Goal: Task Accomplishment & Management: Manage account settings

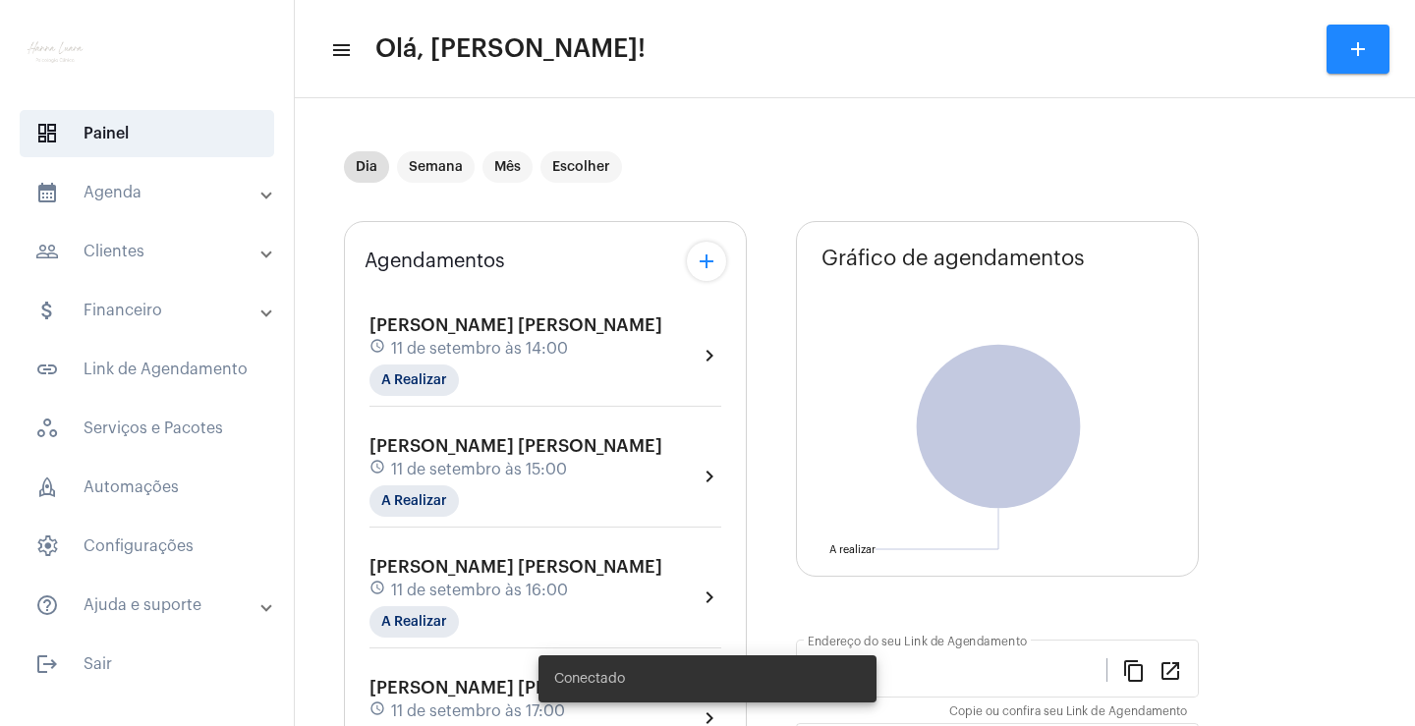
type input "[URL][DOMAIN_NAME][PERSON_NAME][PERSON_NAME]"
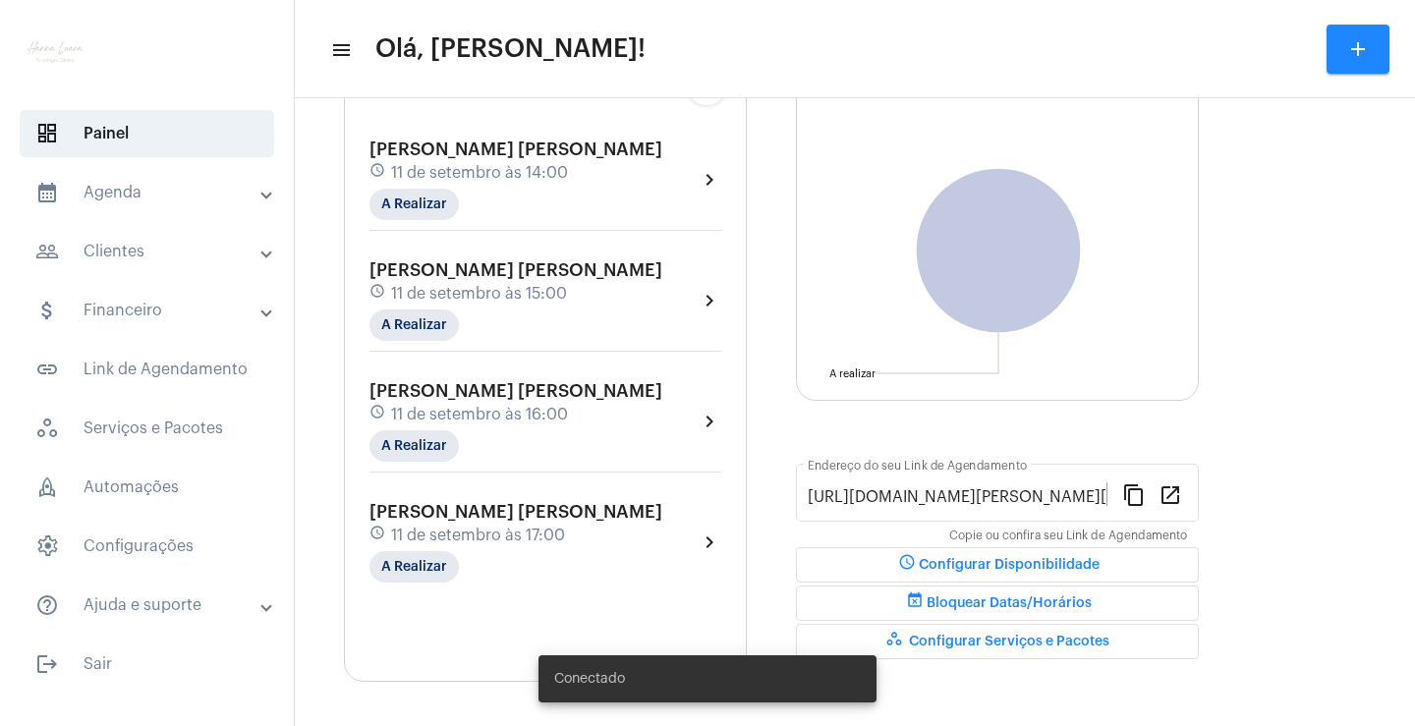
scroll to position [181, 0]
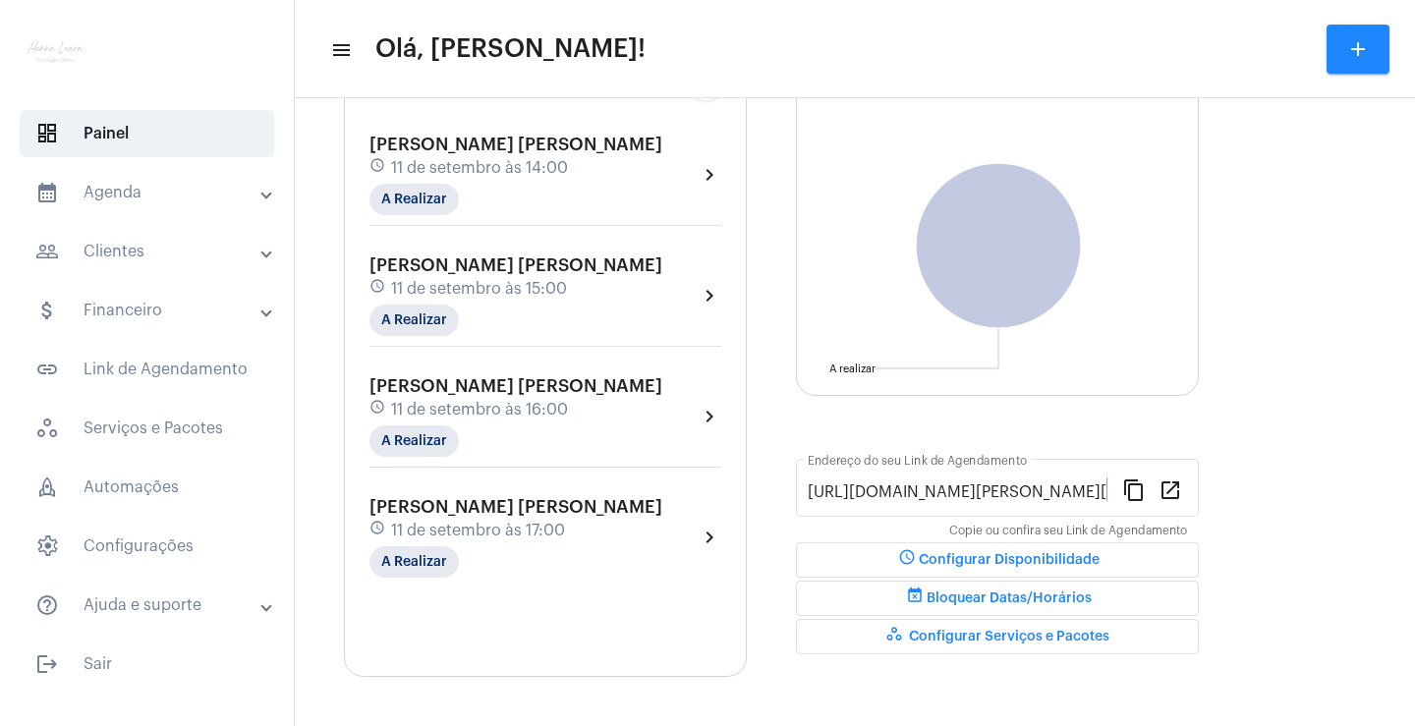
click at [103, 174] on mat-expansion-panel-header "calendar_month_outlined Agenda" at bounding box center [153, 192] width 282 height 47
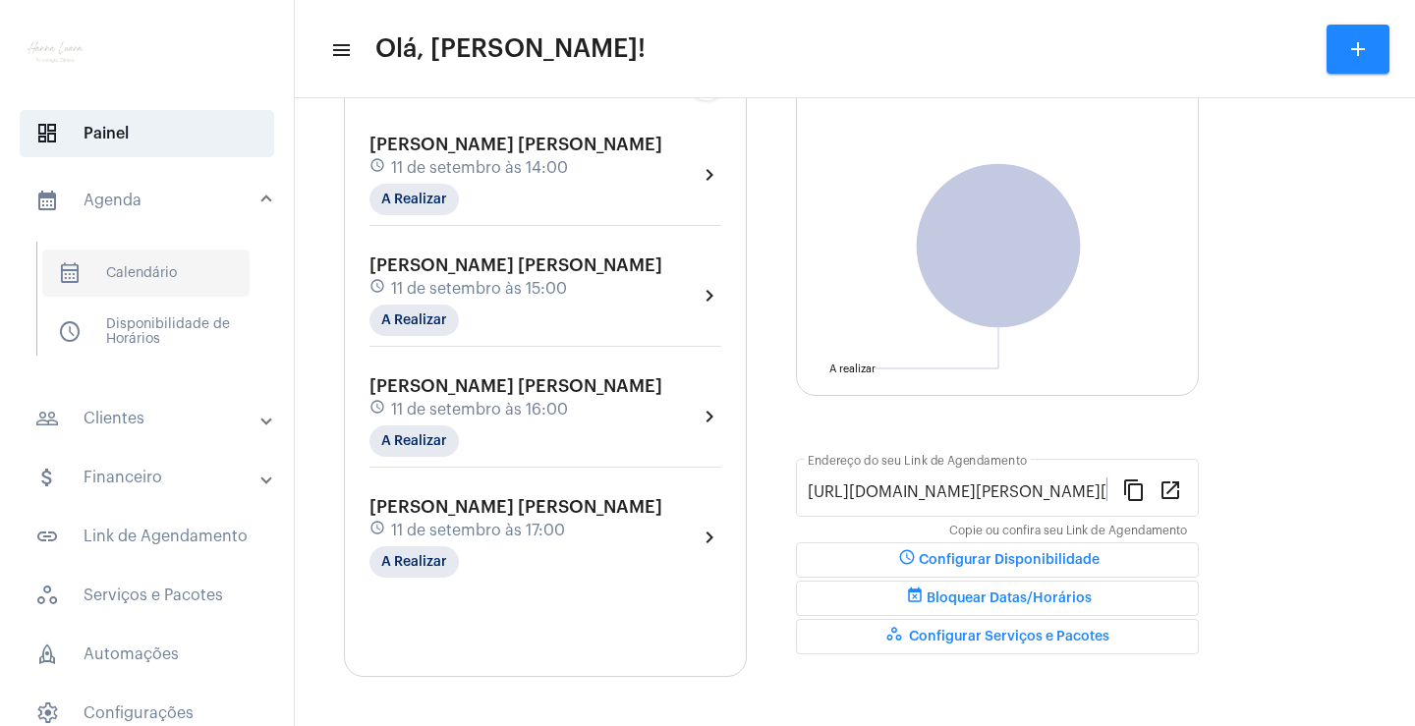
click at [133, 285] on span "calendar_month_outlined Calendário" at bounding box center [145, 273] width 207 height 47
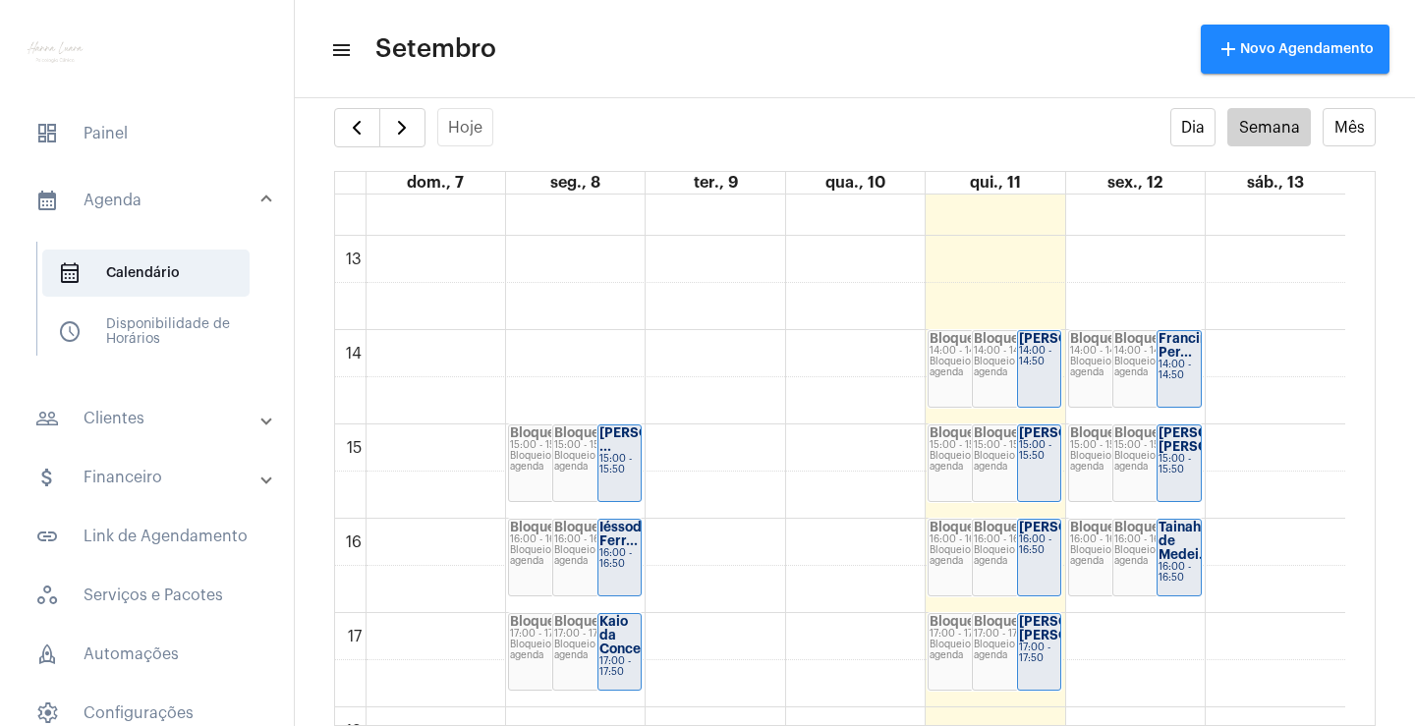
scroll to position [1157, 0]
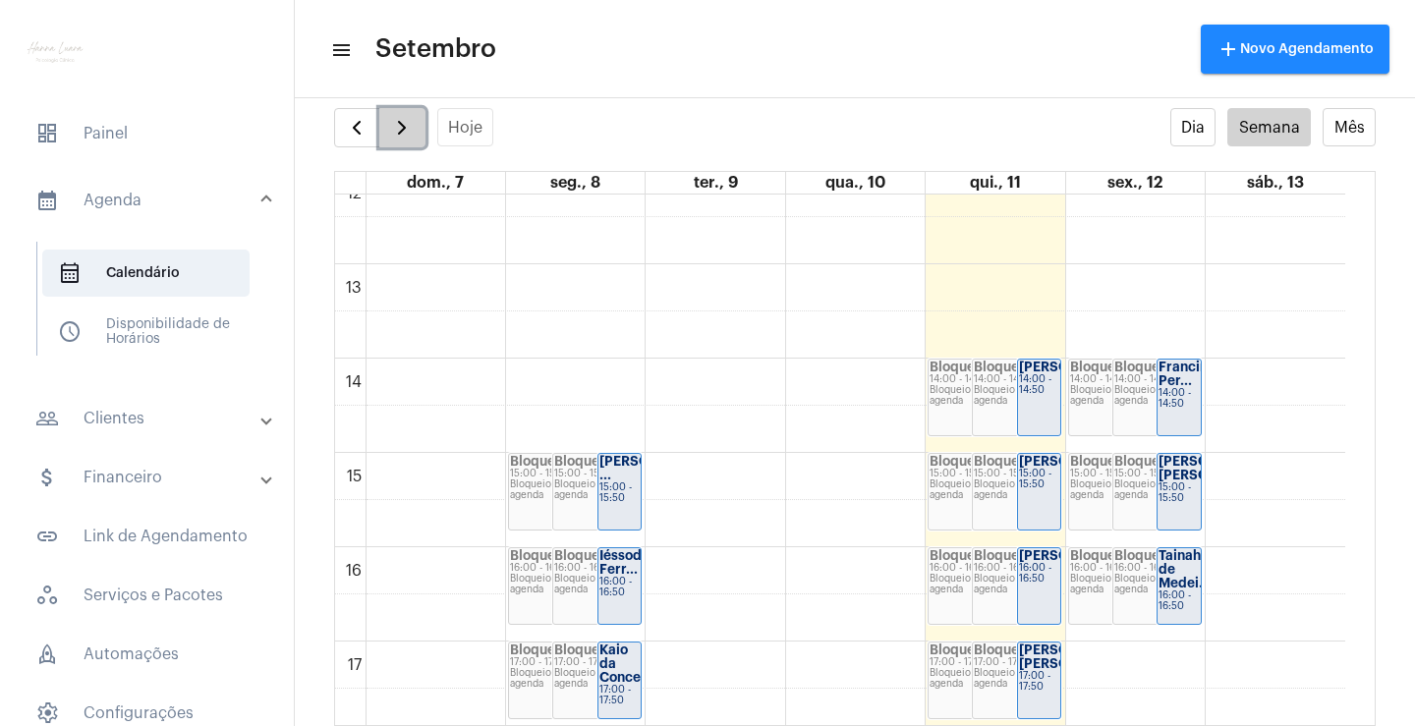
click at [418, 140] on button "button" at bounding box center [402, 127] width 46 height 39
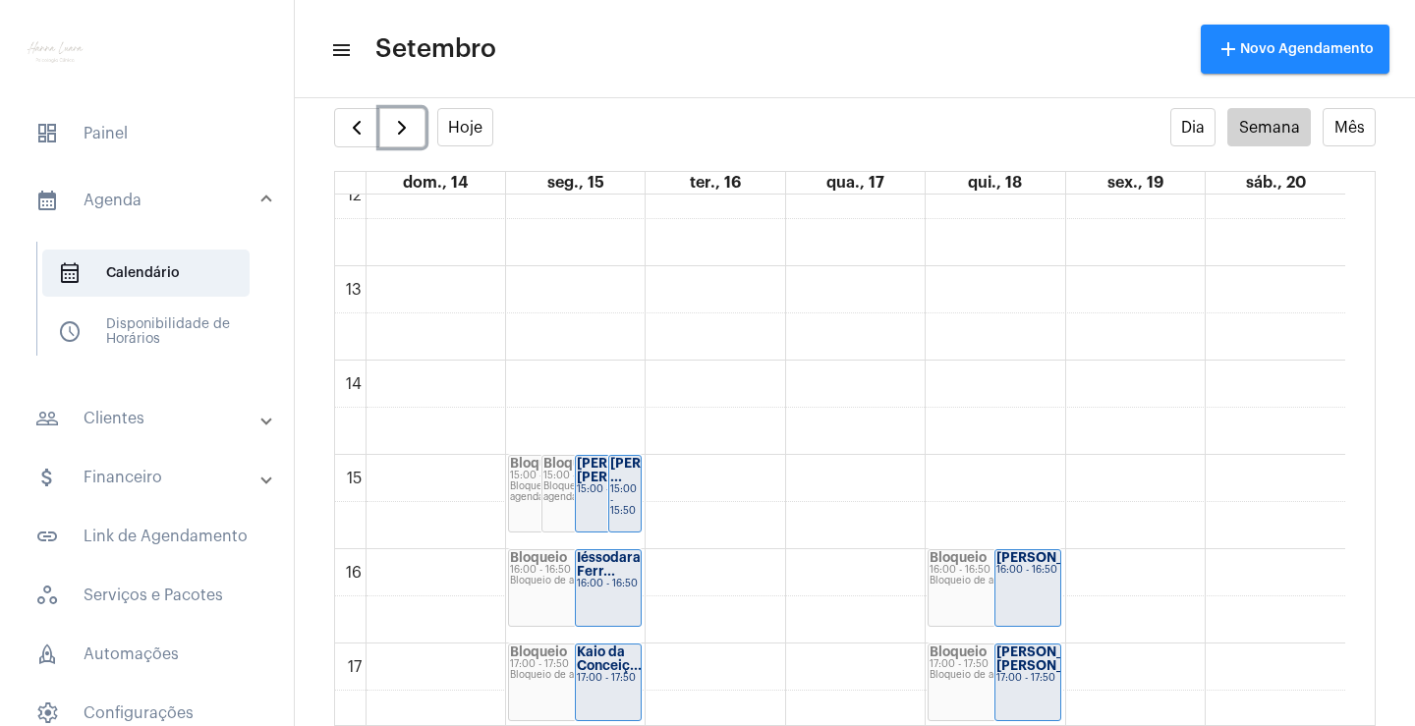
scroll to position [1157, 0]
click at [590, 461] on strong "[PERSON_NAME]..." at bounding box center [636, 468] width 118 height 27
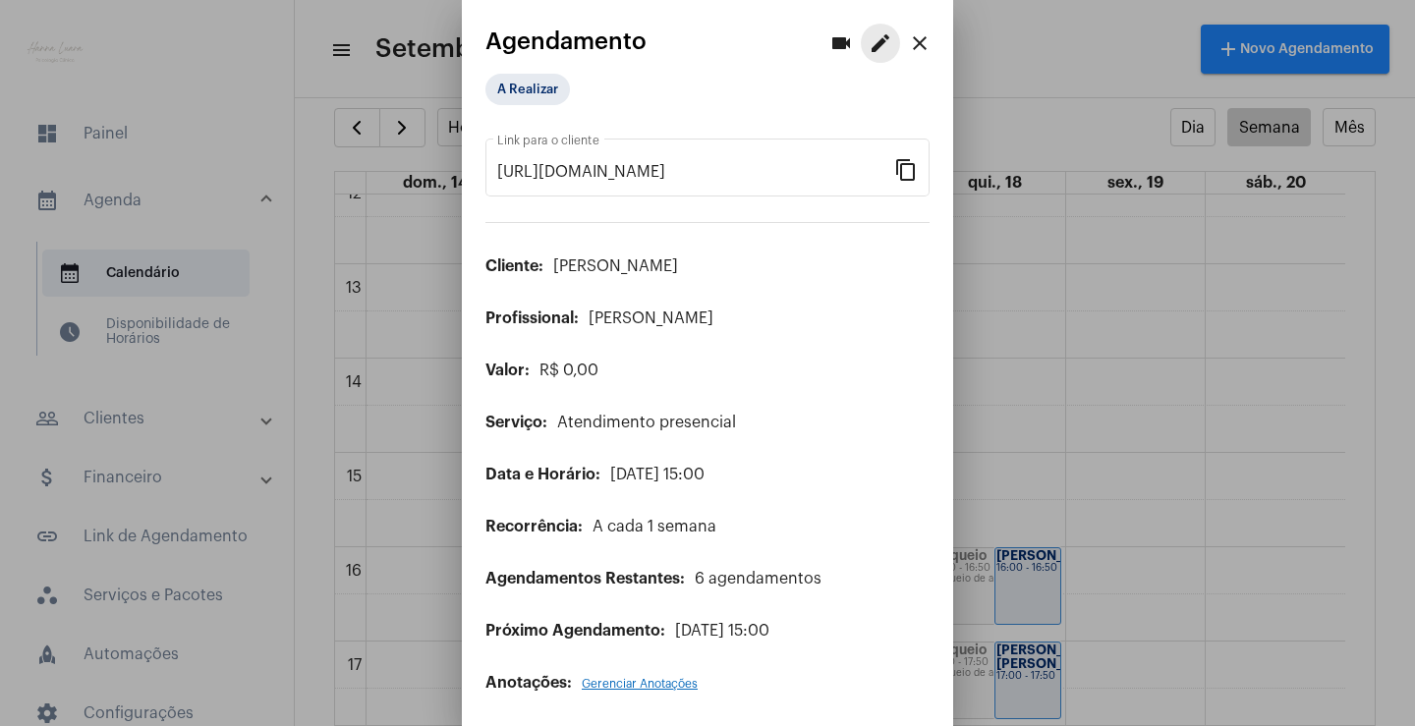
click at [861, 46] on button "edit" at bounding box center [880, 43] width 39 height 39
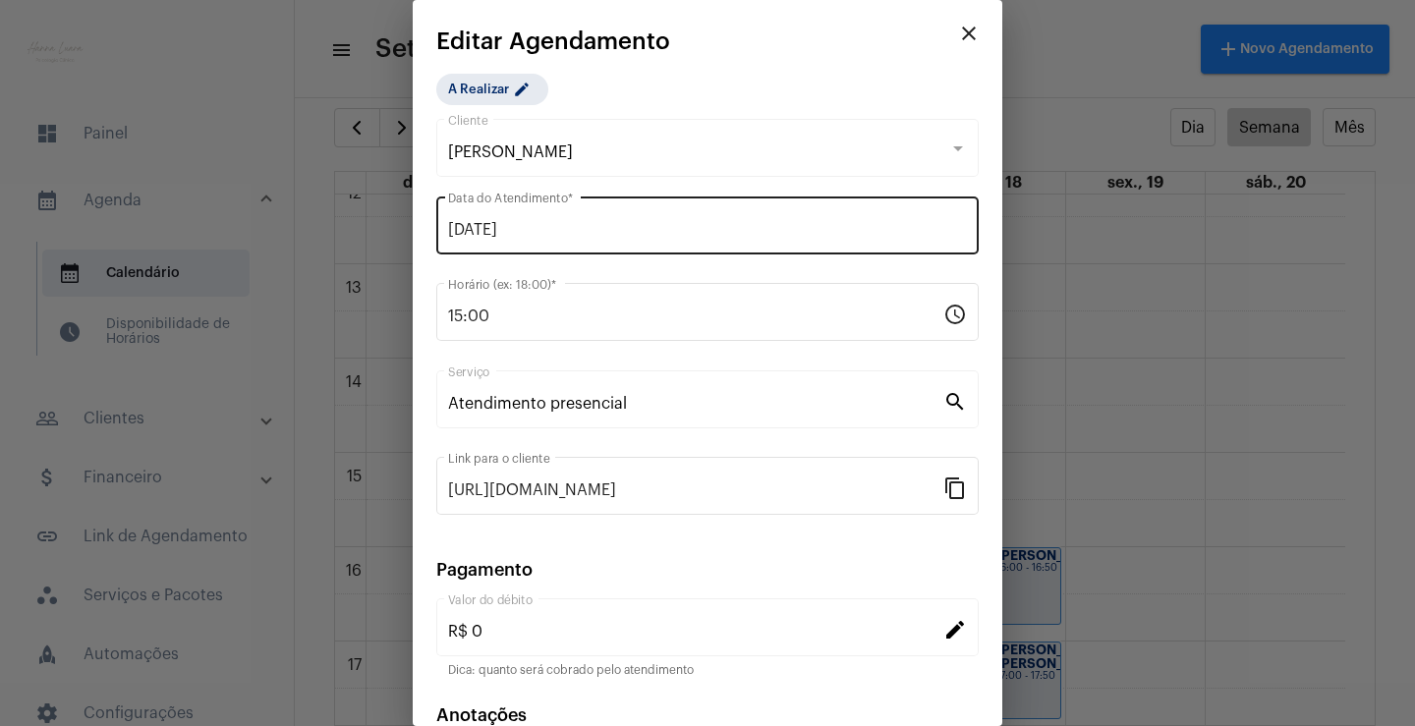
click at [551, 229] on input "15/09/2025" at bounding box center [707, 230] width 519 height 18
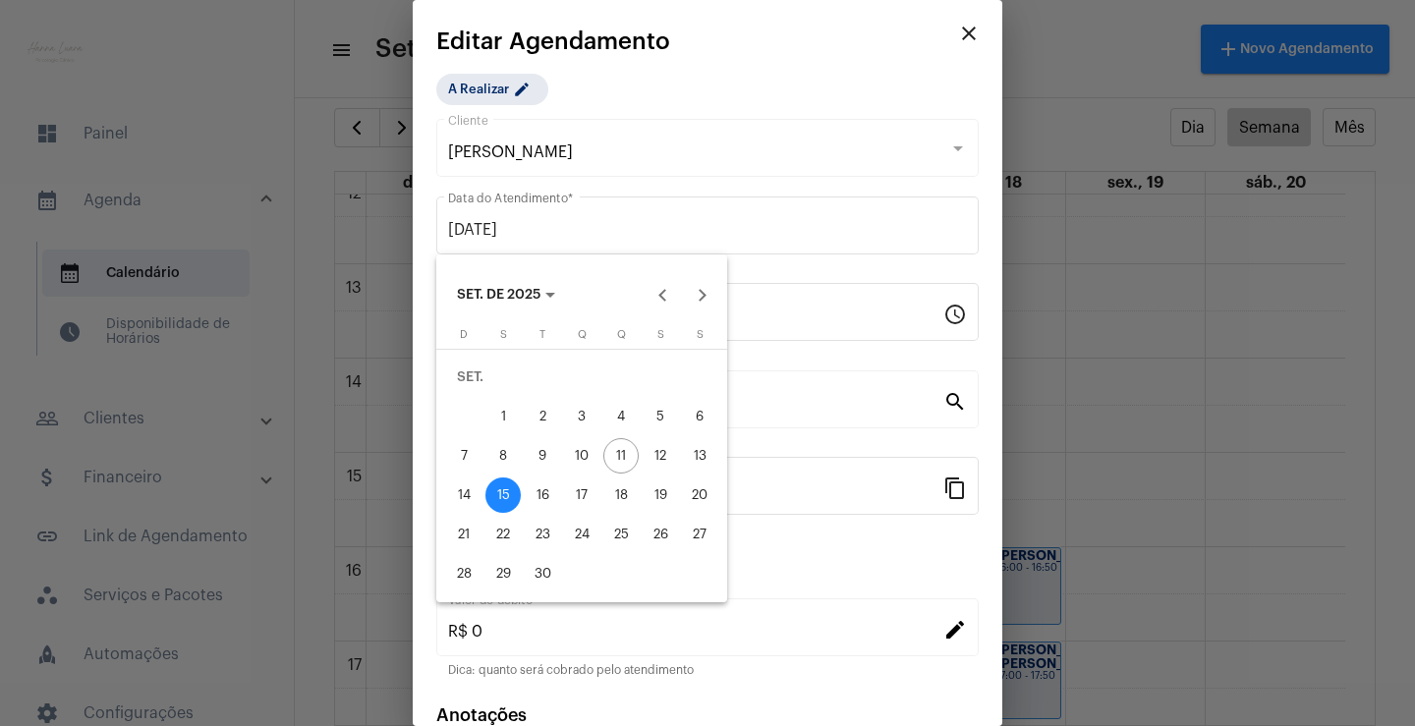
click at [655, 496] on div "19" at bounding box center [660, 495] width 35 height 35
type input "19/09/2025"
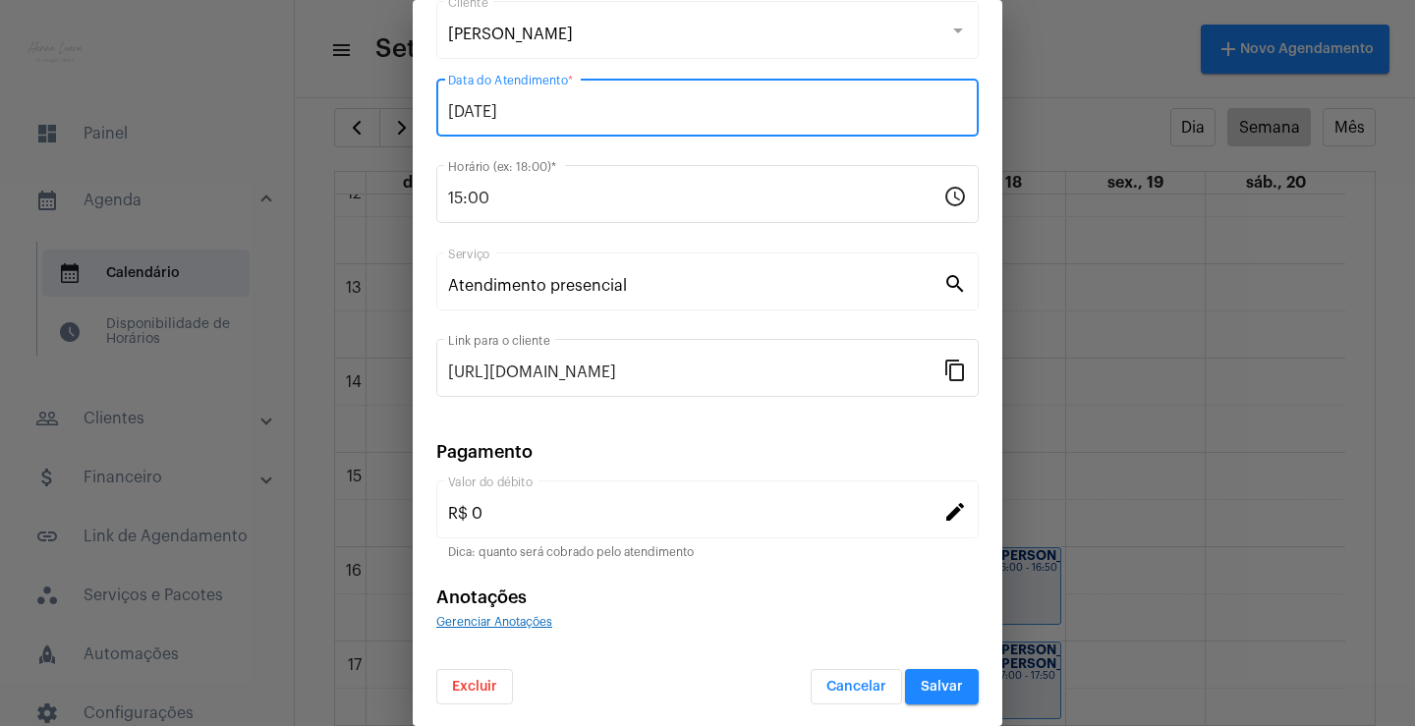
scroll to position [120, 0]
click at [905, 685] on button "Salvar" at bounding box center [942, 684] width 74 height 35
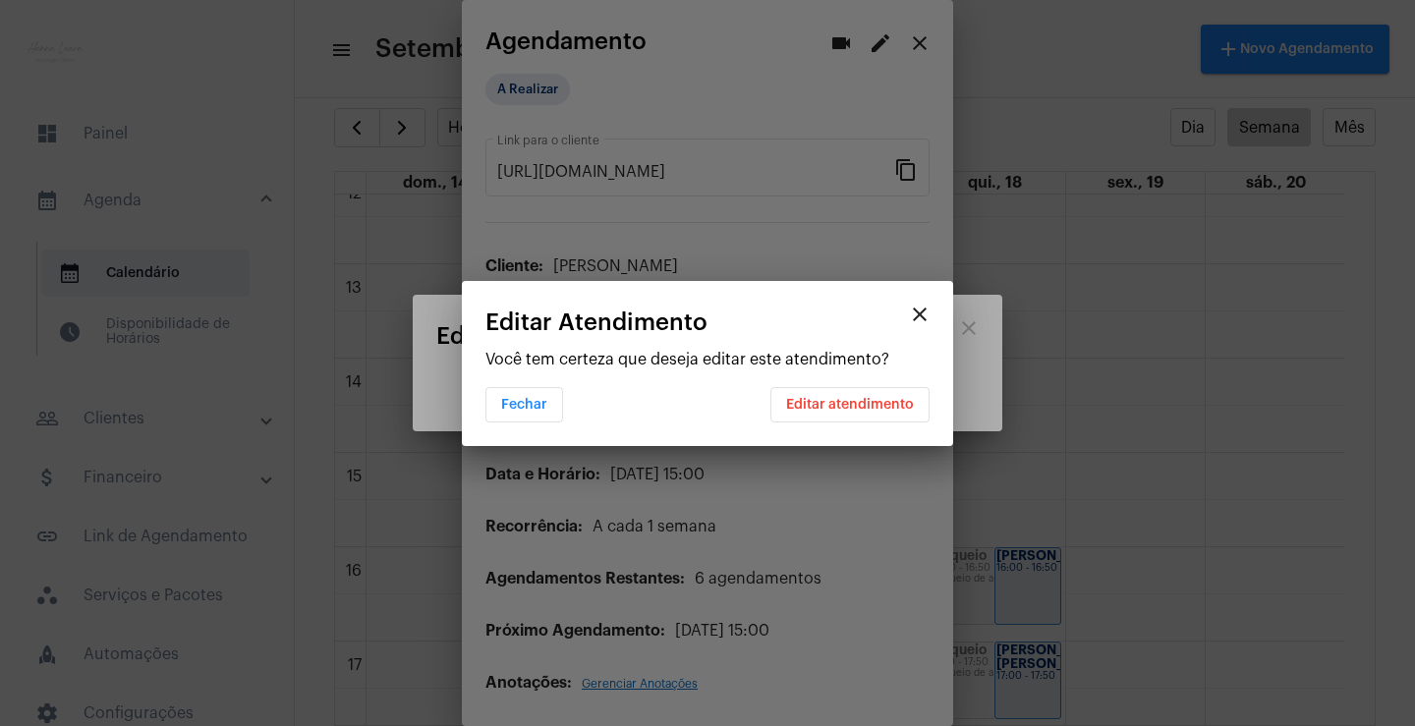
scroll to position [0, 0]
click at [795, 398] on span "Editar atendimento" at bounding box center [850, 405] width 128 height 14
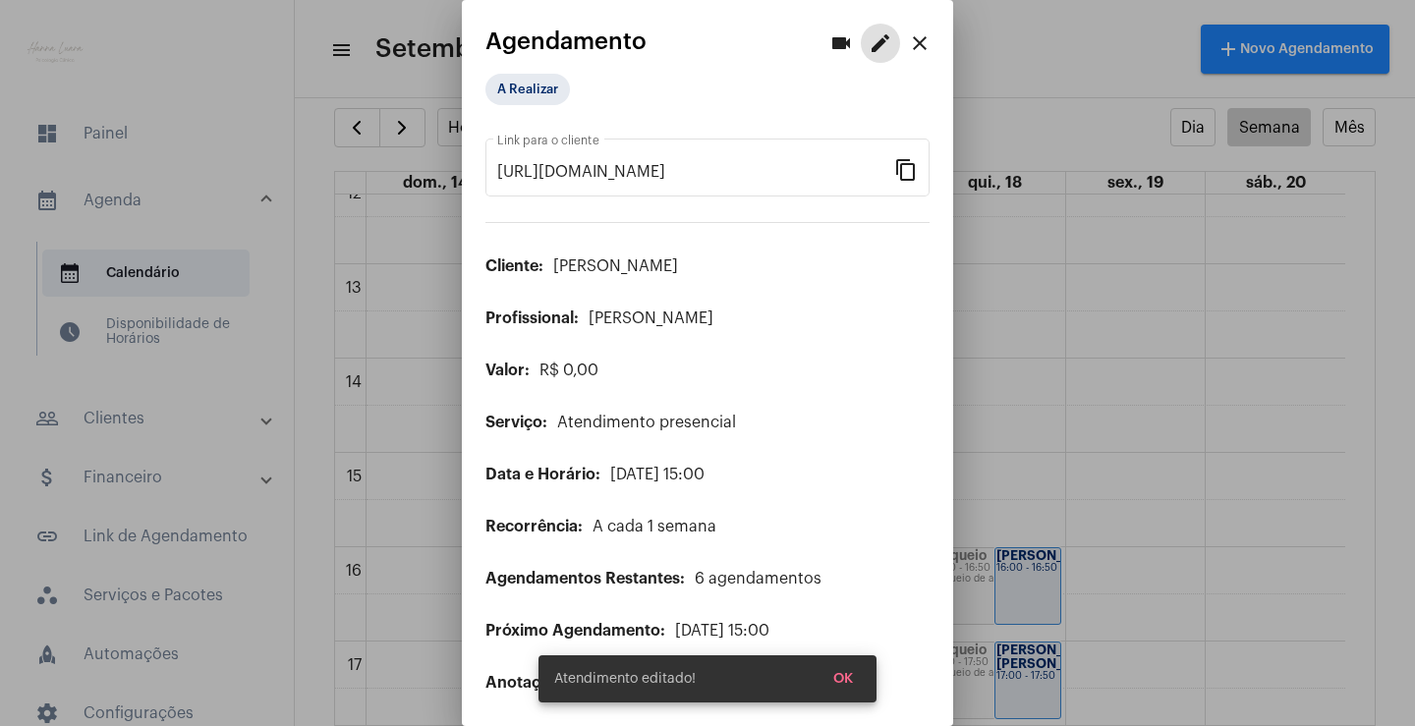
click at [908, 52] on mat-icon "close" at bounding box center [920, 43] width 24 height 24
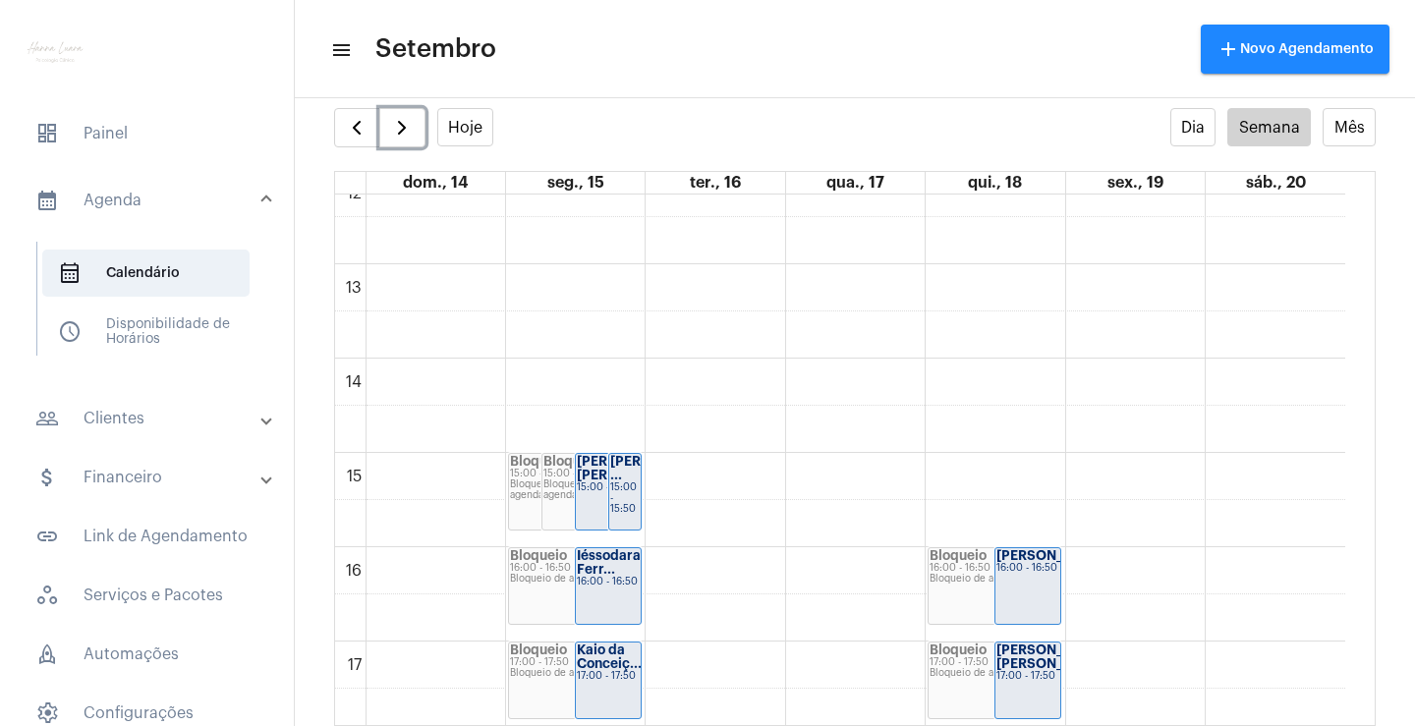
click at [592, 665] on strong "Kaio da Conceiç..." at bounding box center [609, 657] width 65 height 27
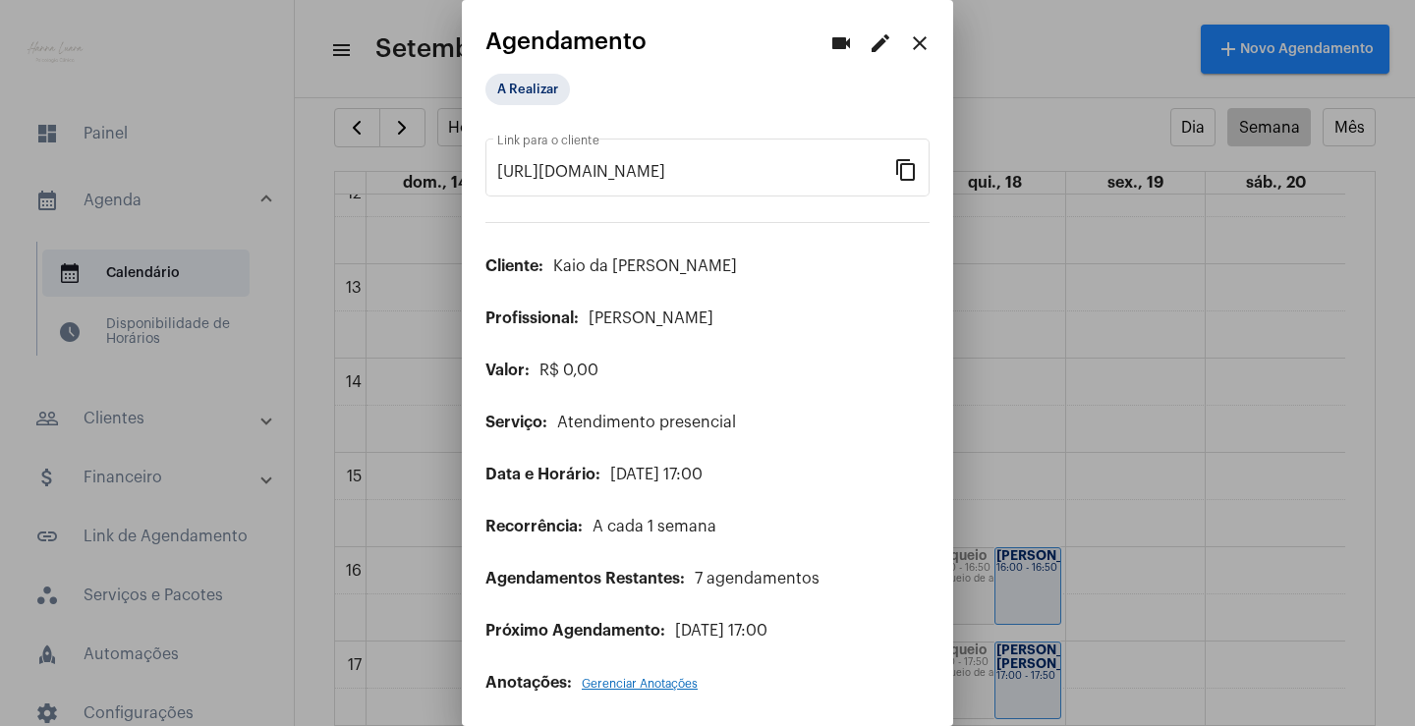
click at [870, 46] on mat-icon "edit" at bounding box center [881, 43] width 24 height 24
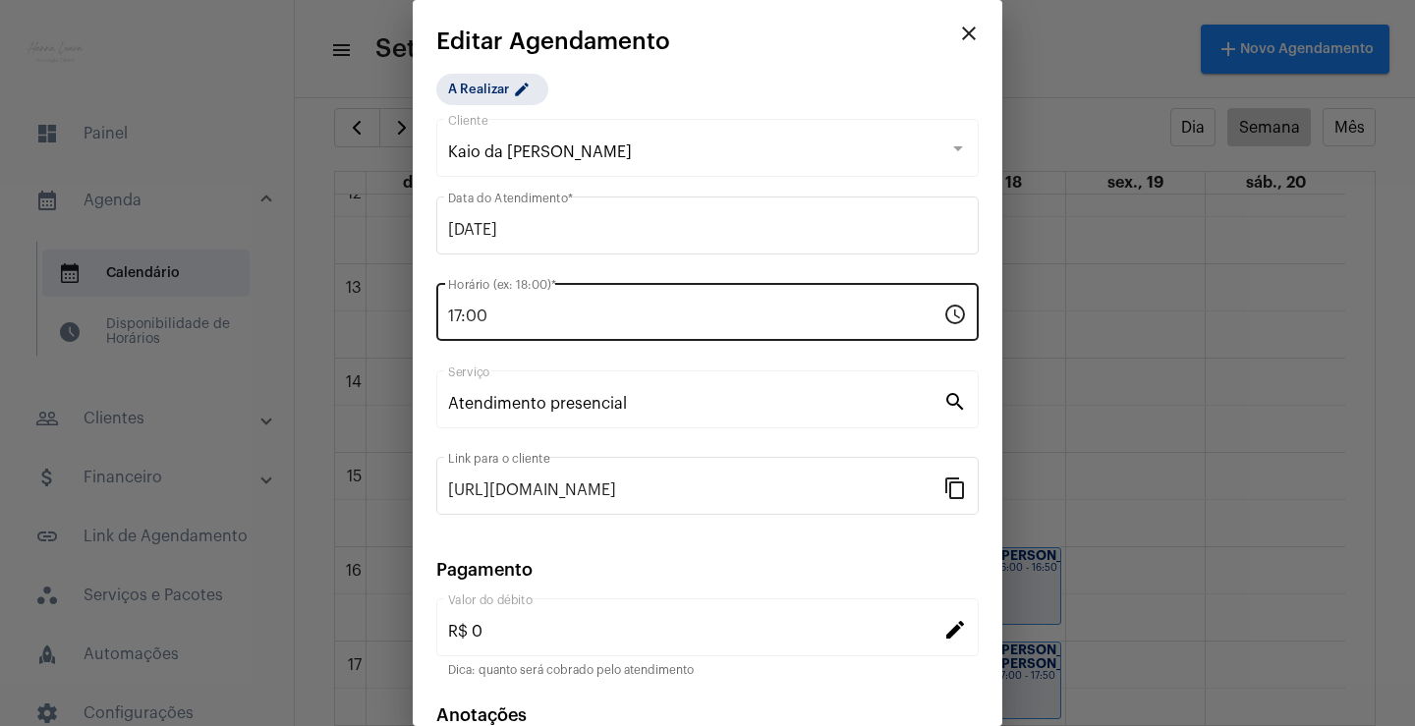
click at [636, 317] on input "17:00" at bounding box center [695, 317] width 495 height 18
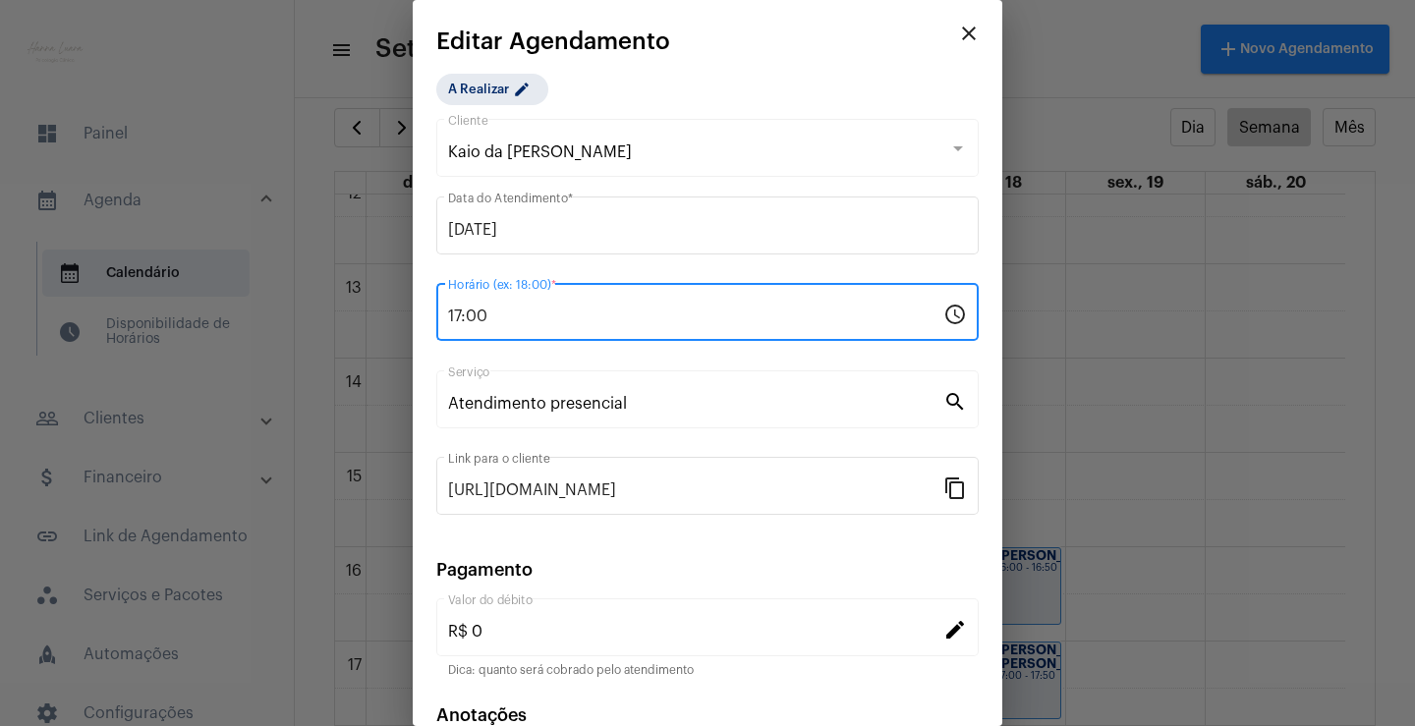
click at [464, 318] on input "17:00" at bounding box center [695, 317] width 495 height 18
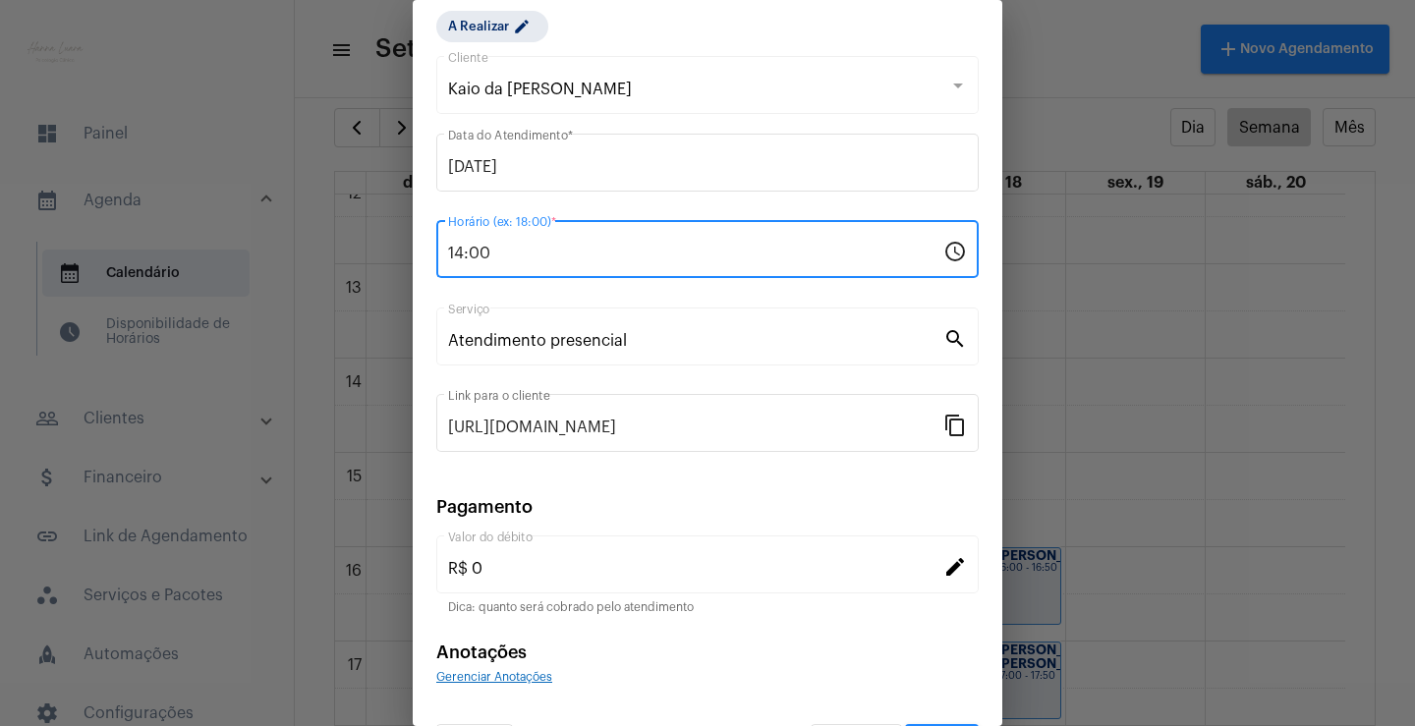
scroll to position [120, 0]
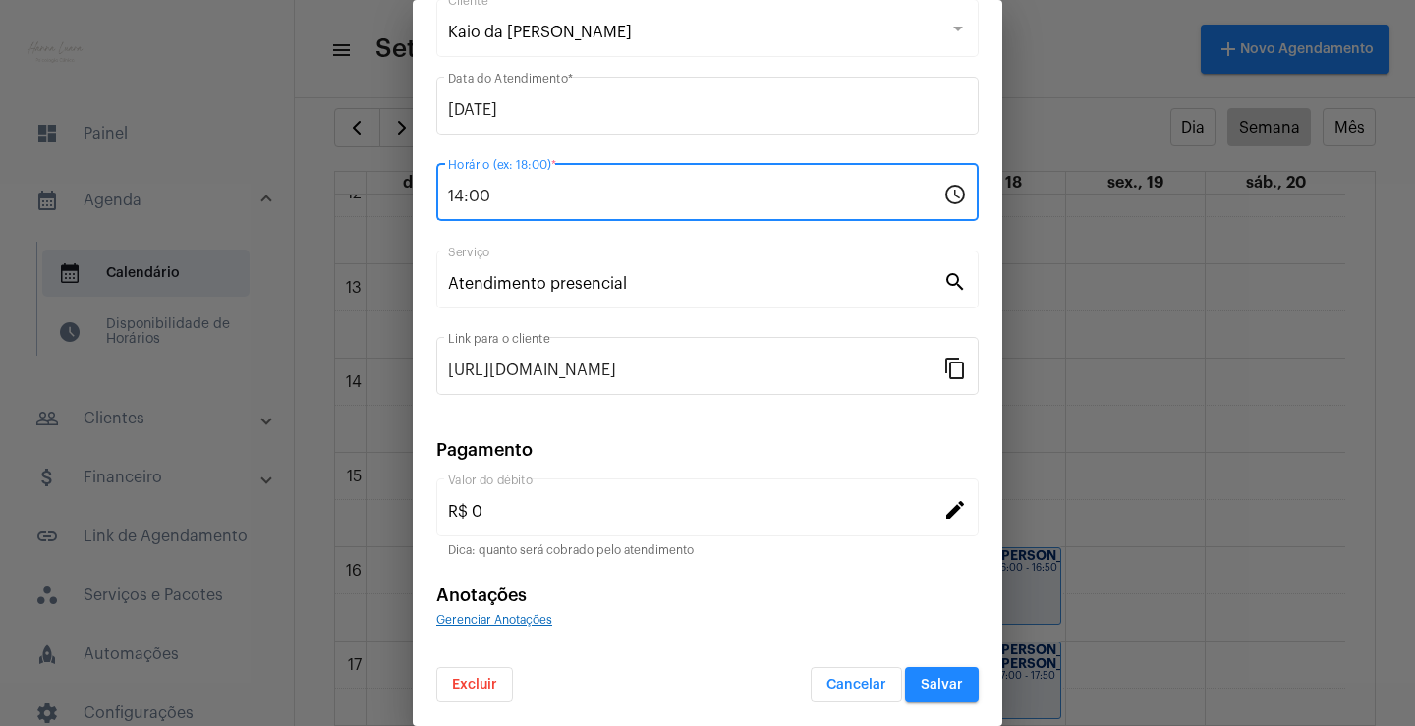
type input "14:00"
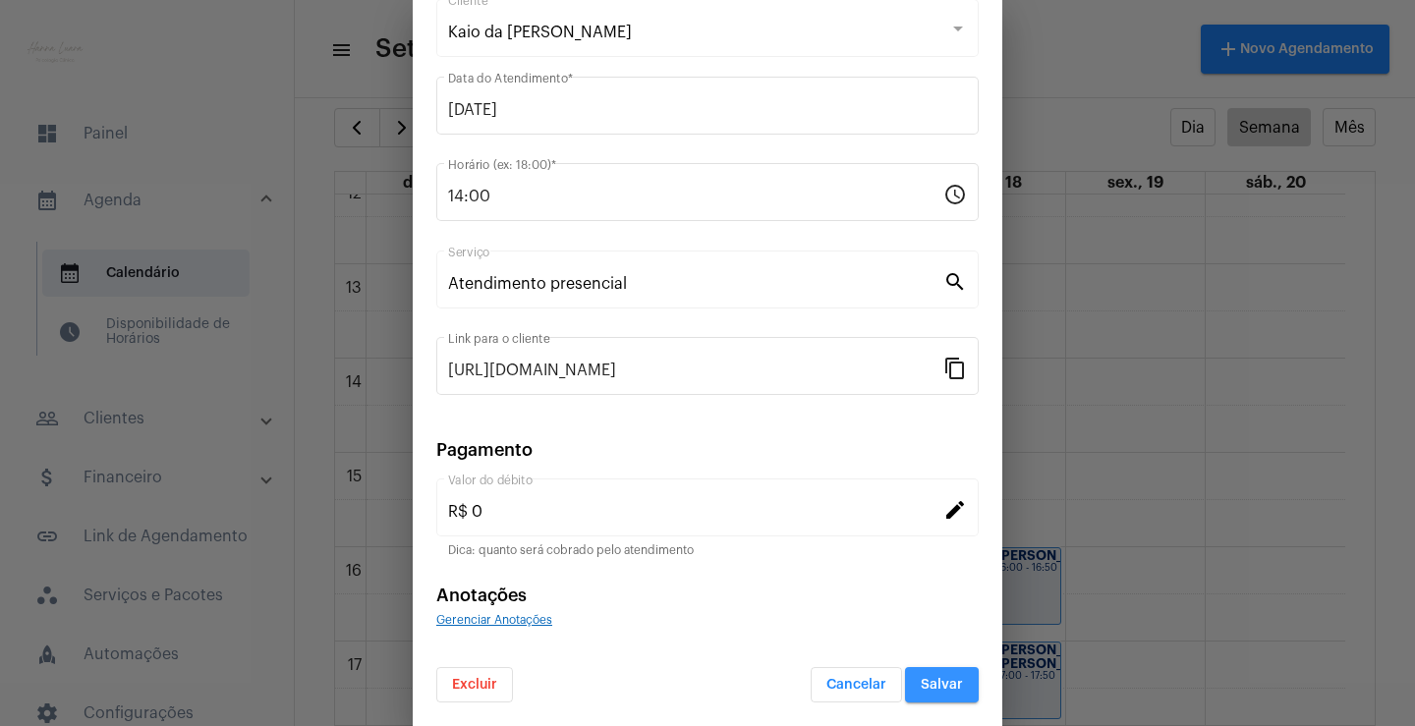
click at [924, 682] on span "Salvar" at bounding box center [942, 685] width 42 height 14
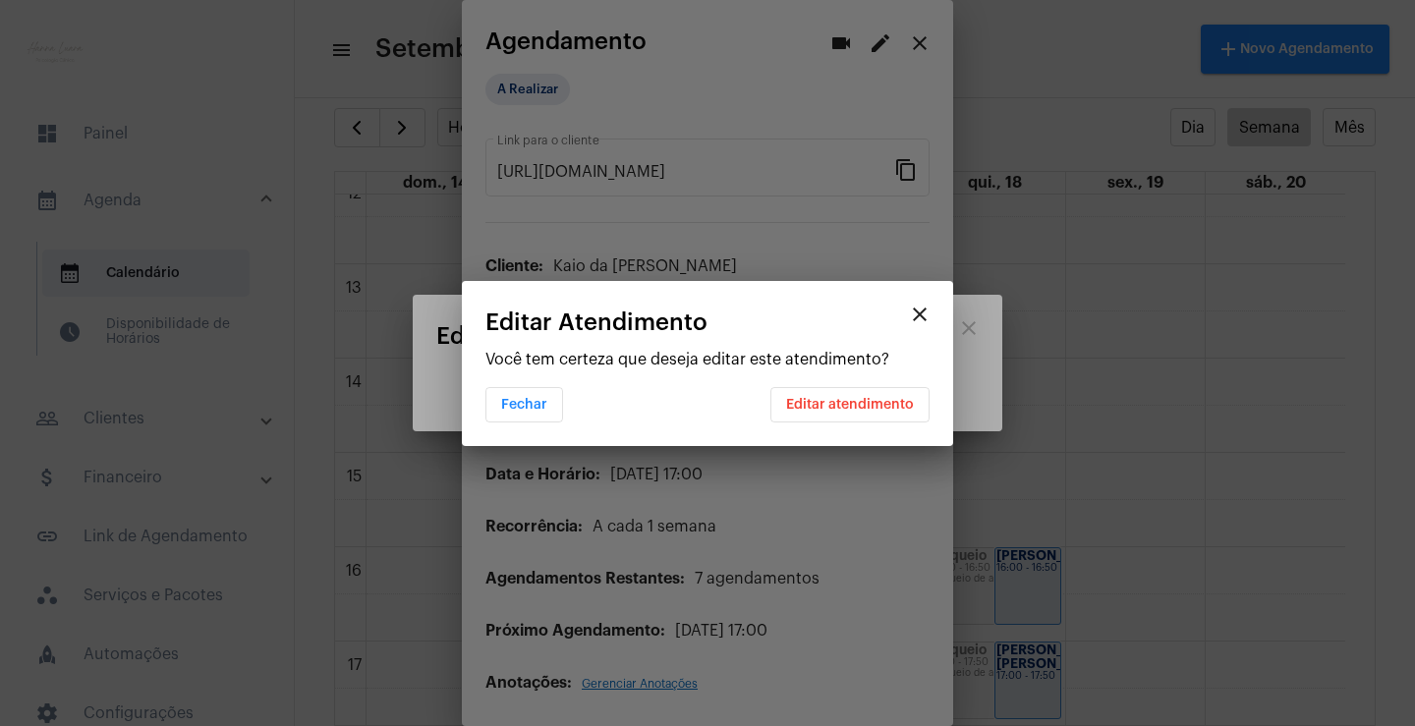
scroll to position [0, 0]
click at [818, 408] on span "Editar atendimento" at bounding box center [850, 405] width 128 height 14
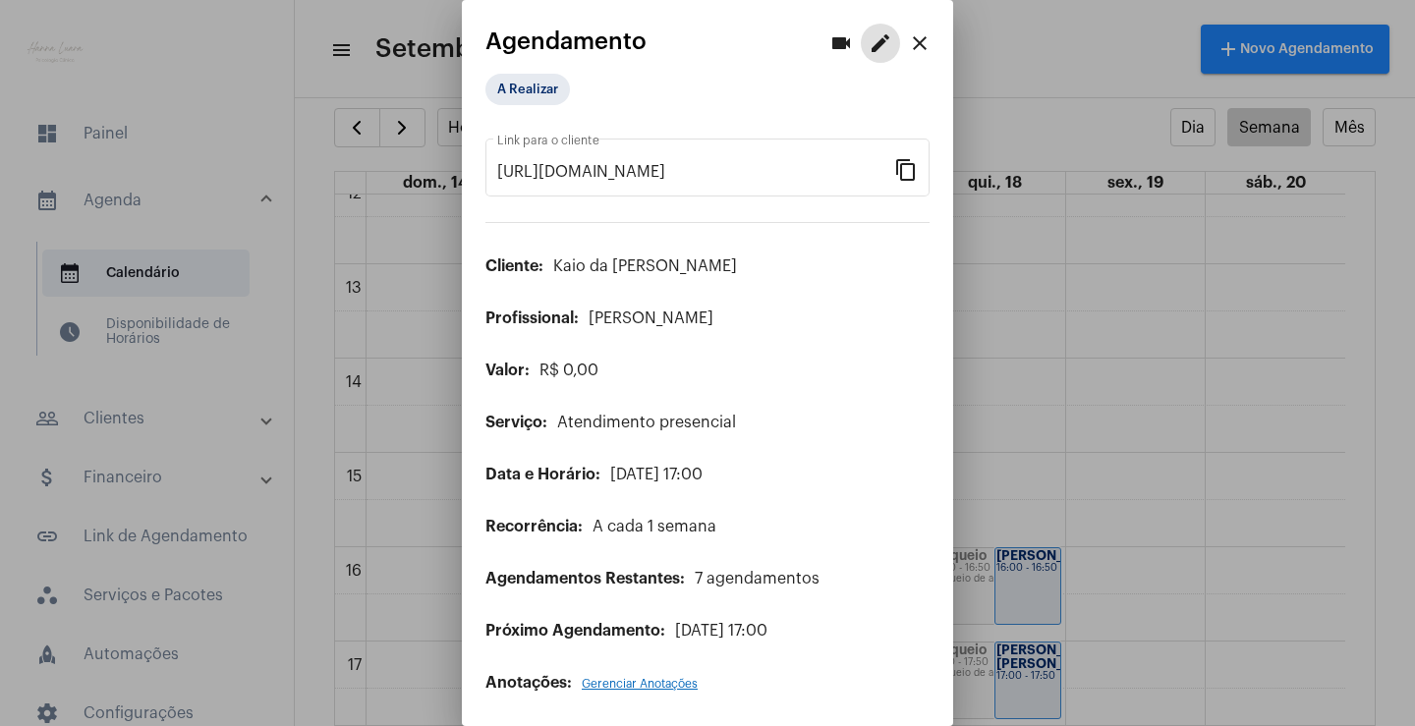
click at [908, 50] on mat-icon "close" at bounding box center [920, 43] width 24 height 24
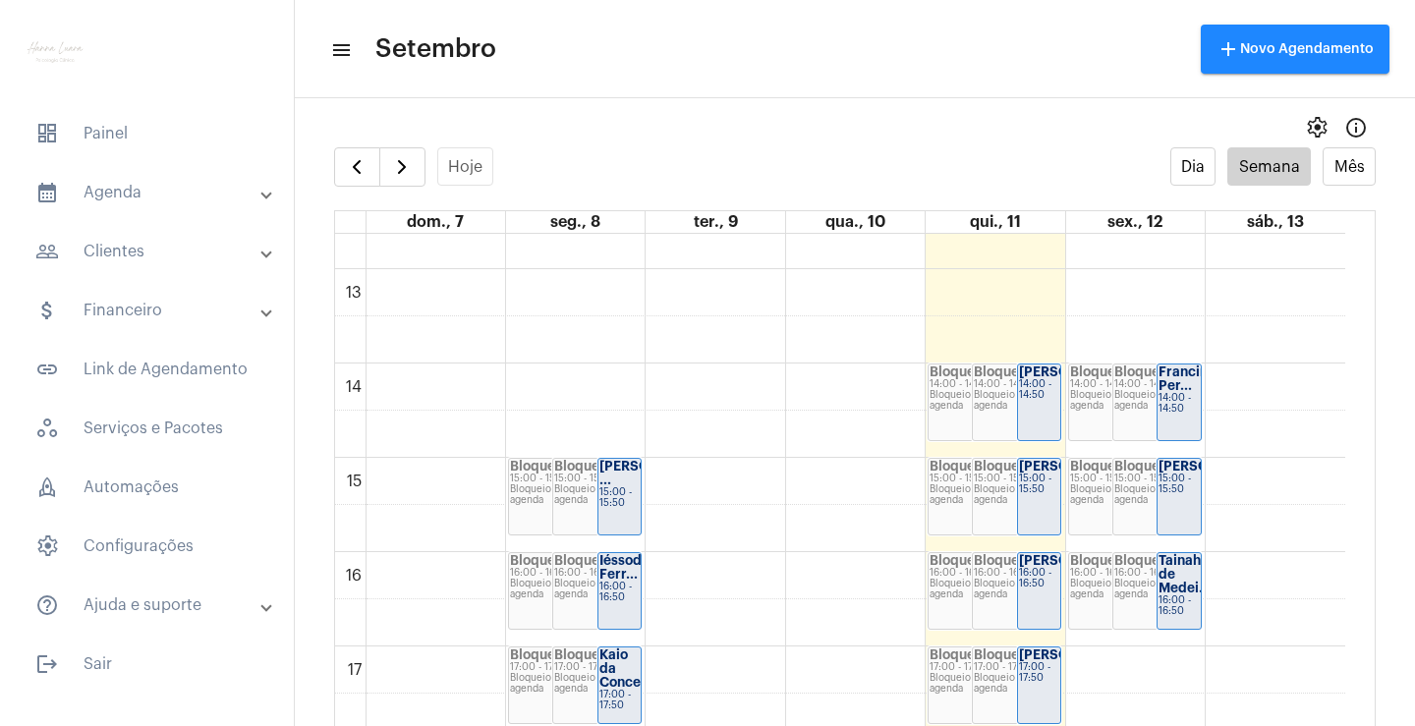
scroll to position [1157, 0]
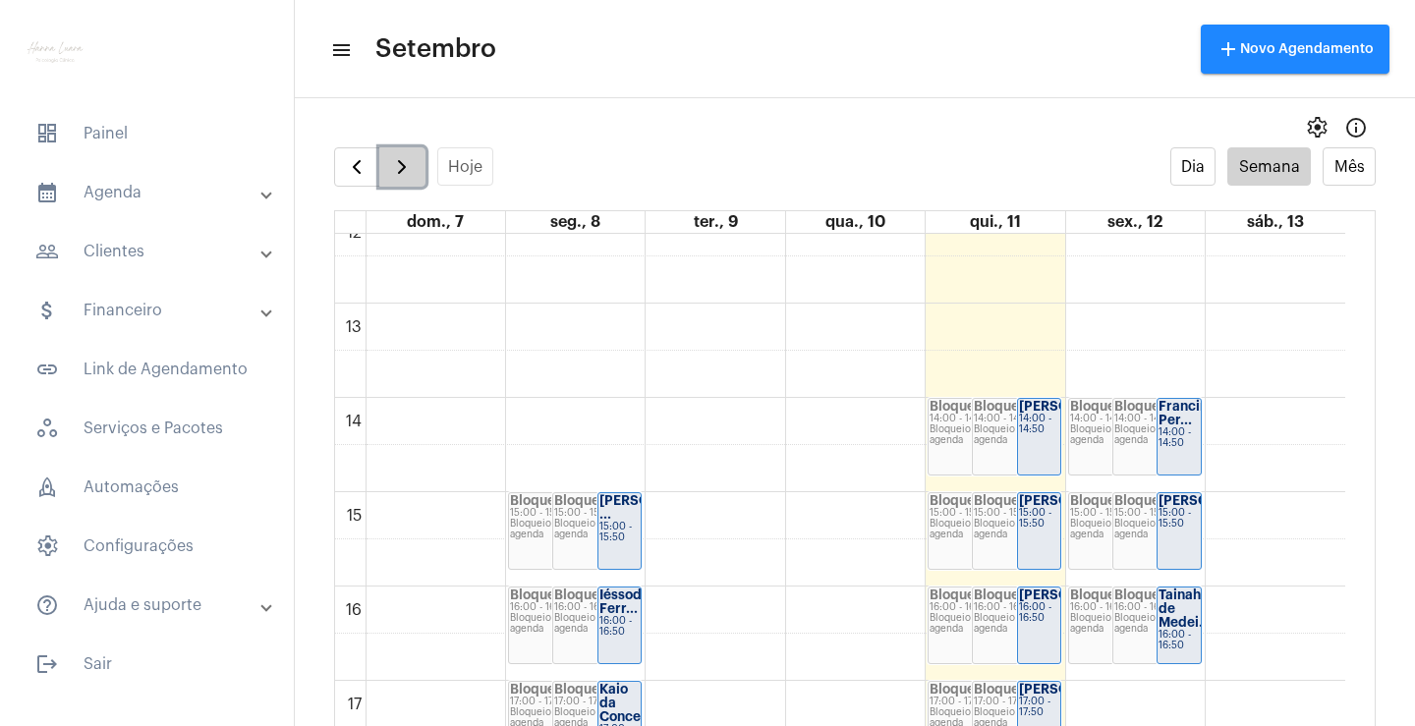
click at [421, 171] on button "button" at bounding box center [402, 166] width 46 height 39
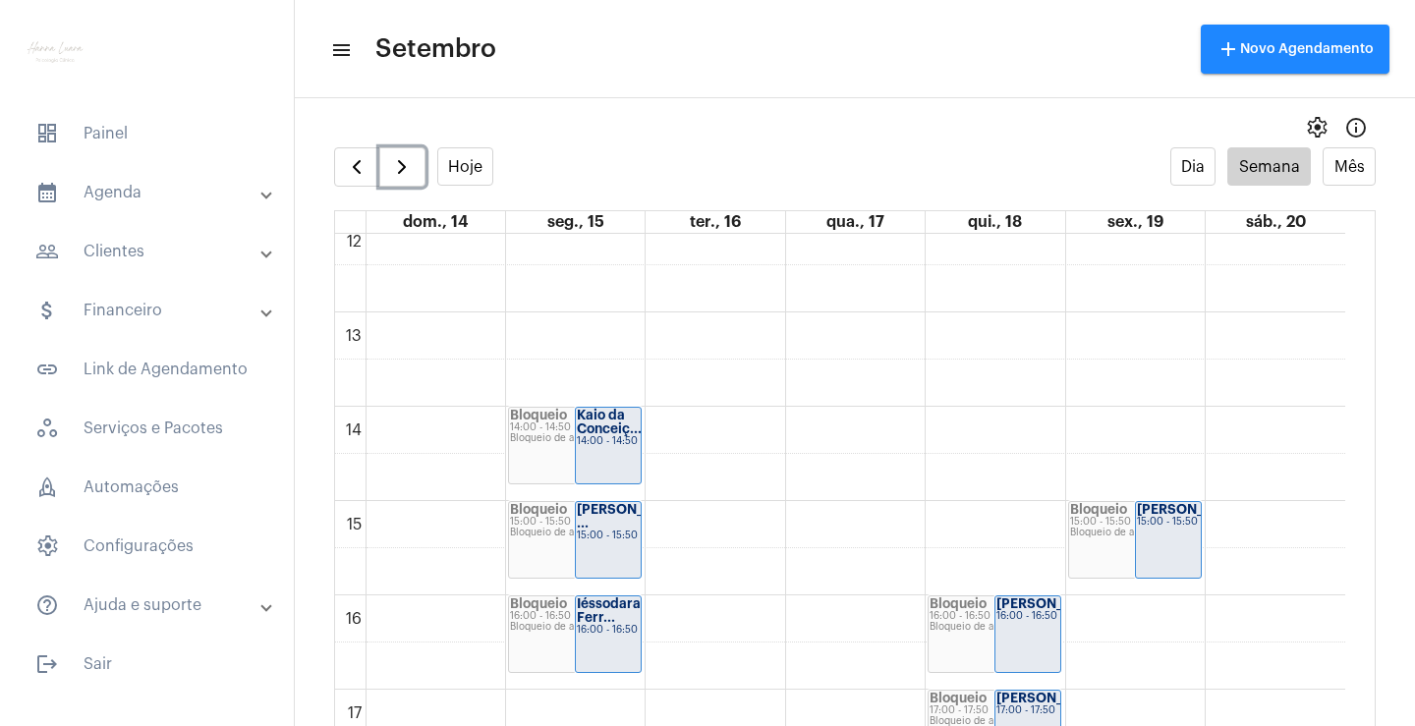
scroll to position [1144, 0]
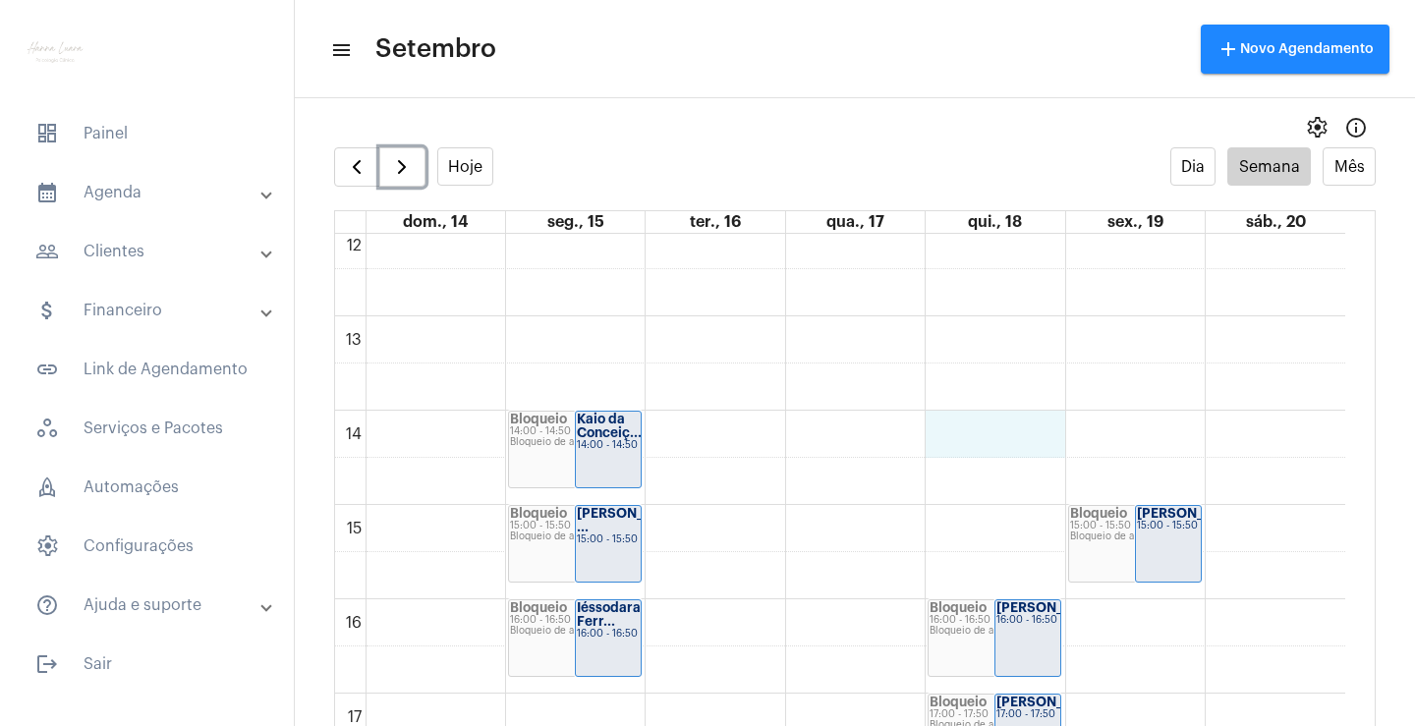
click at [999, 437] on div "00 01 02 03 04 05 06 07 08 09 10 11 12 13 14 15 16 17 18 19 20 21 22 23 Bloquei…" at bounding box center [840, 222] width 1010 height 2265
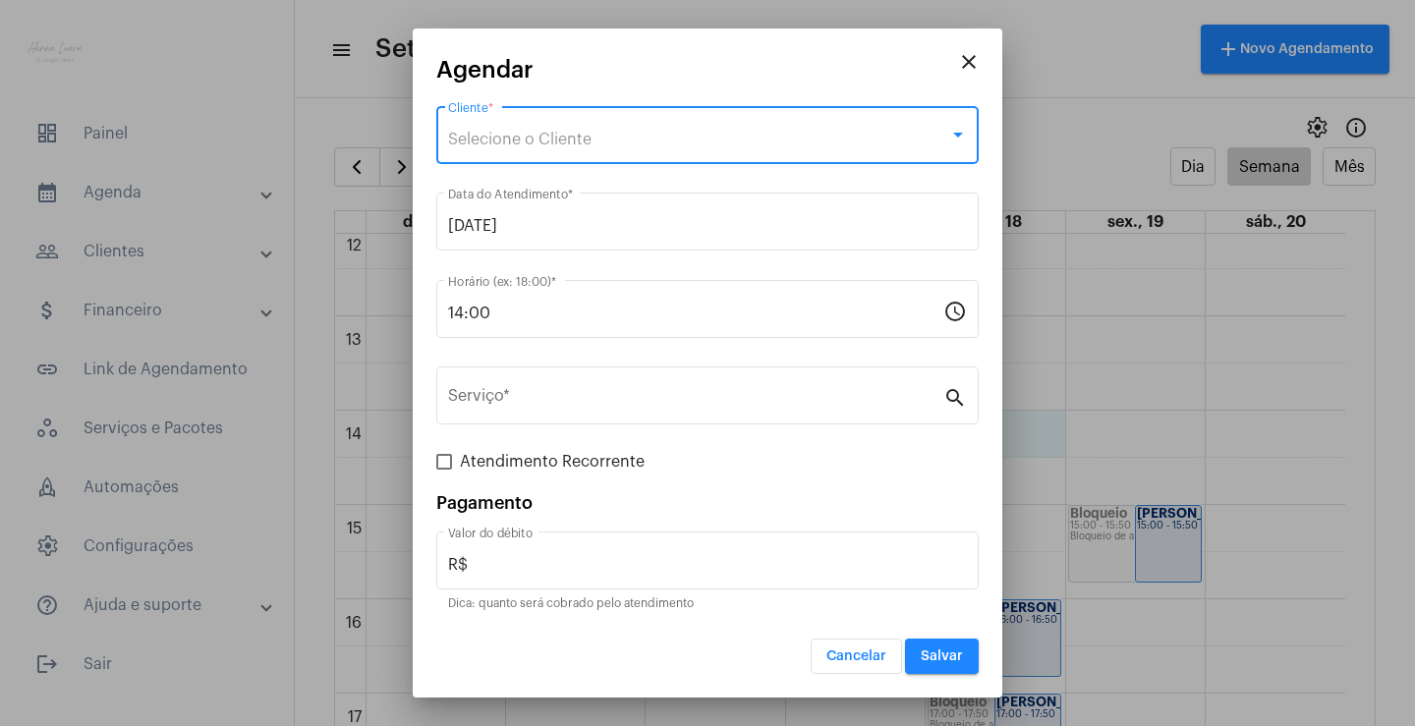
click at [672, 146] on div "Selecione o Cliente" at bounding box center [698, 140] width 501 height 18
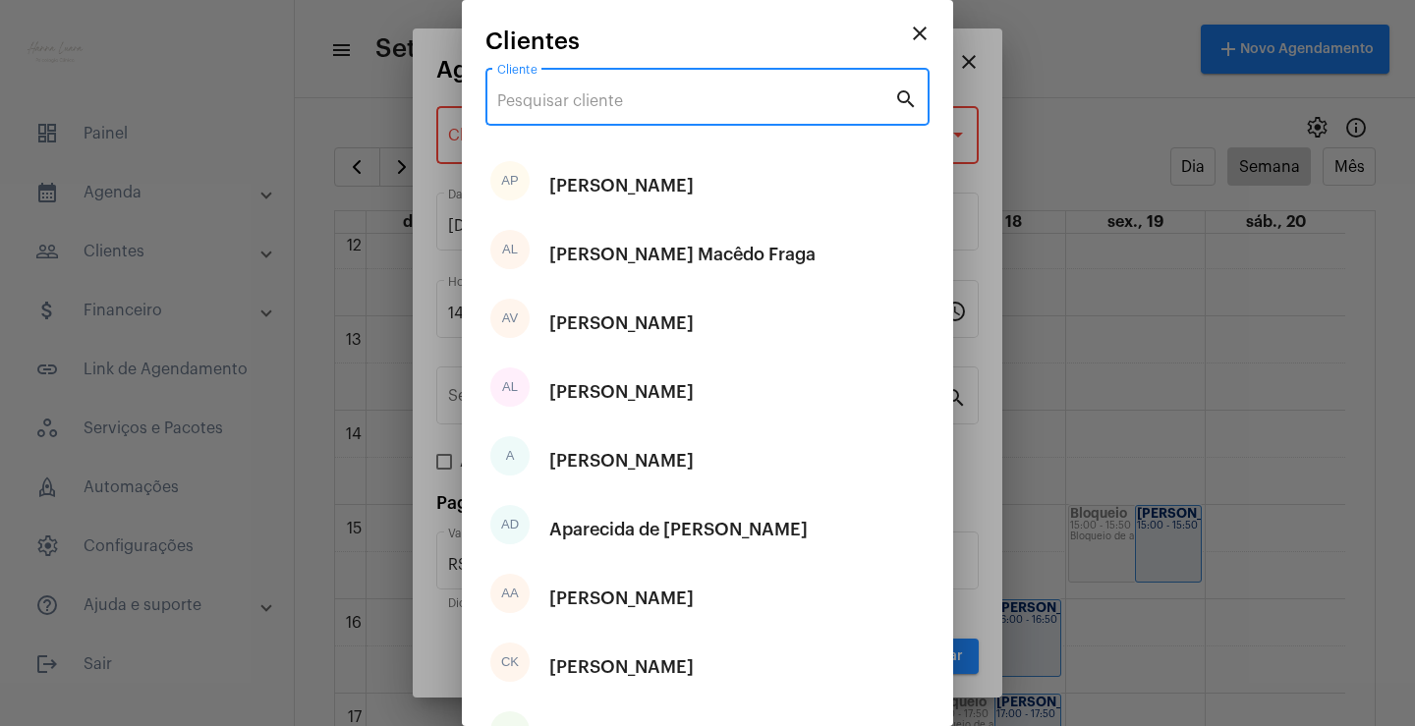
click at [656, 94] on input "Cliente" at bounding box center [695, 101] width 397 height 18
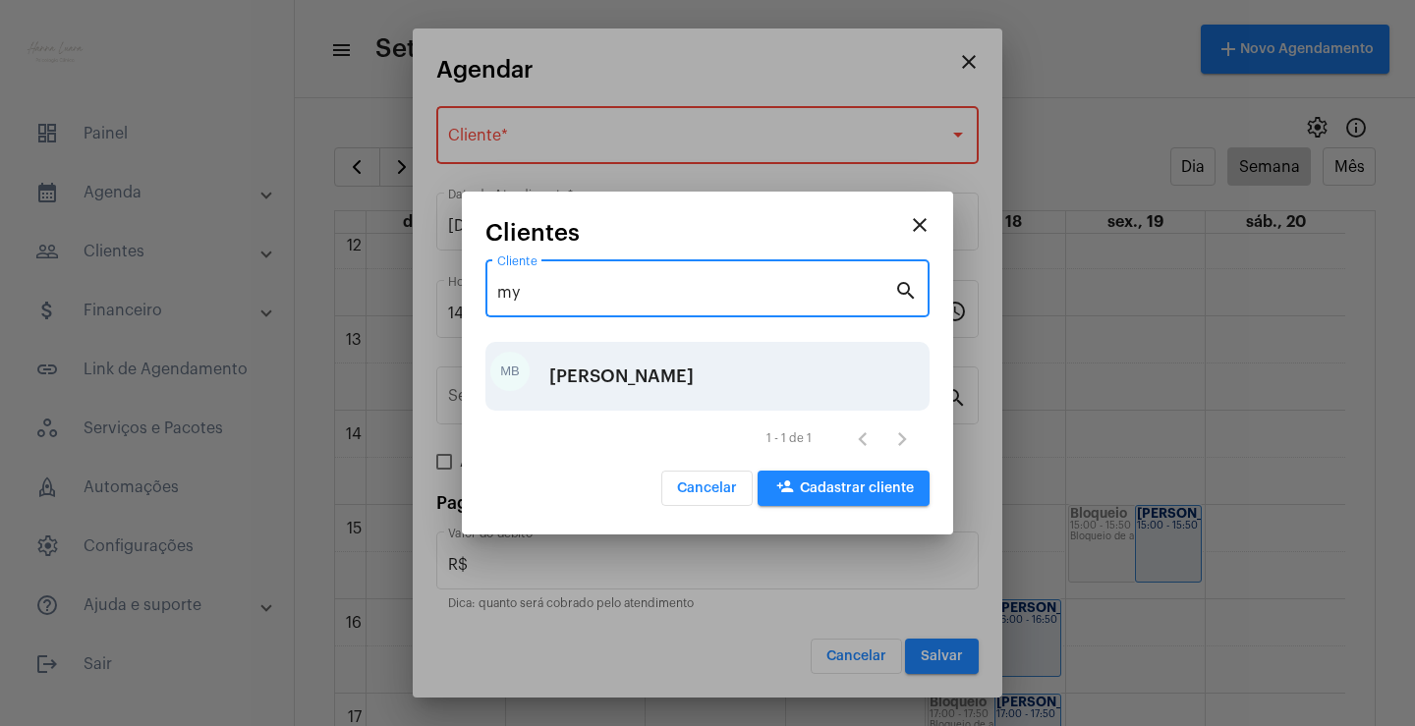
type input "my"
click at [684, 372] on div "[PERSON_NAME]" at bounding box center [621, 376] width 144 height 59
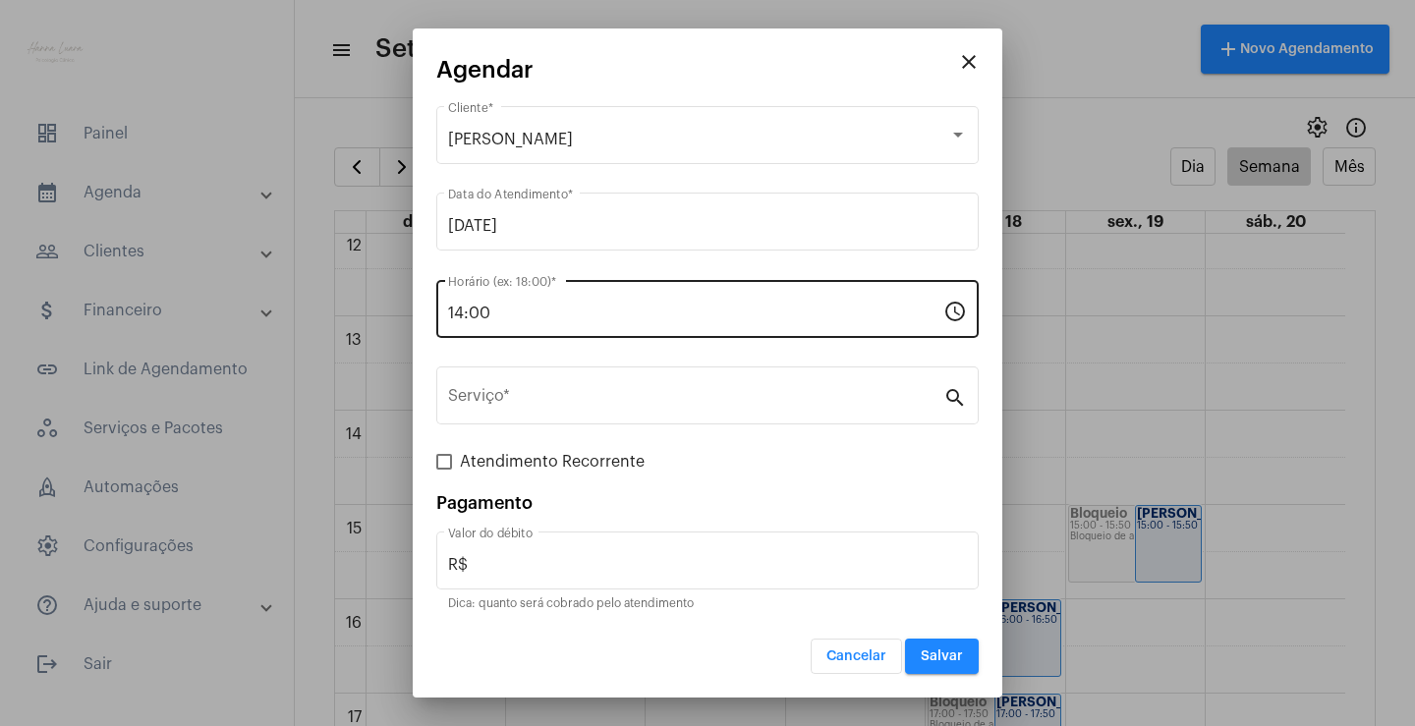
click at [755, 295] on div "14:00 Horário (ex: 18:00) *" at bounding box center [695, 307] width 495 height 62
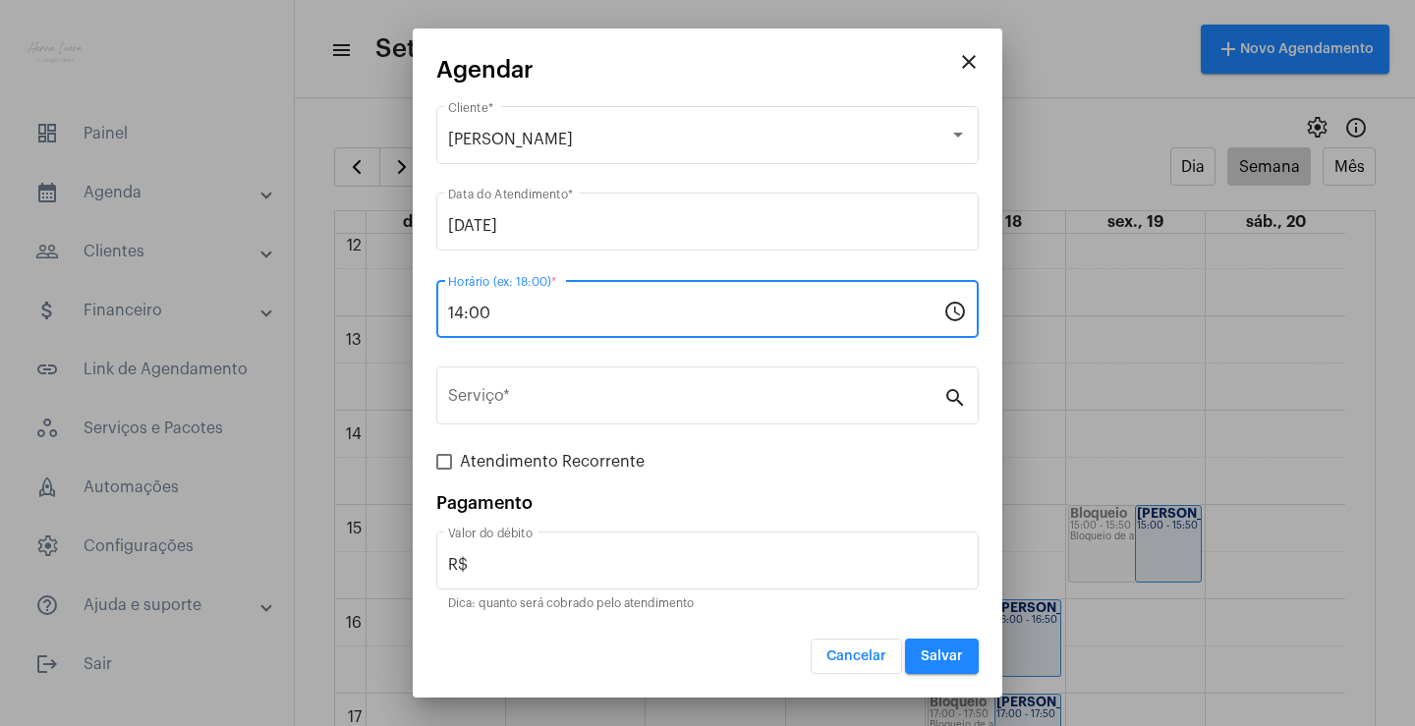
click at [459, 312] on input "14:00" at bounding box center [695, 314] width 495 height 18
type input "14:00"
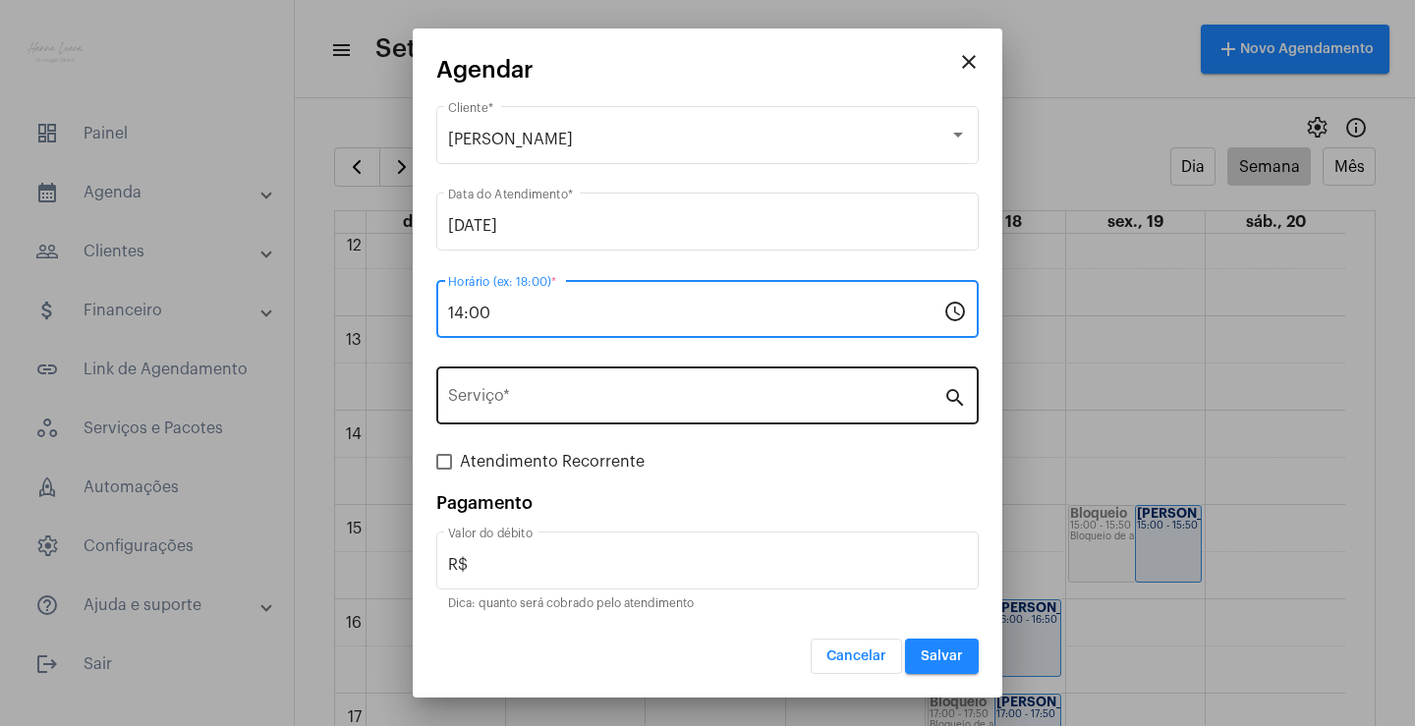
click at [576, 390] on div "Serviço *" at bounding box center [695, 394] width 495 height 62
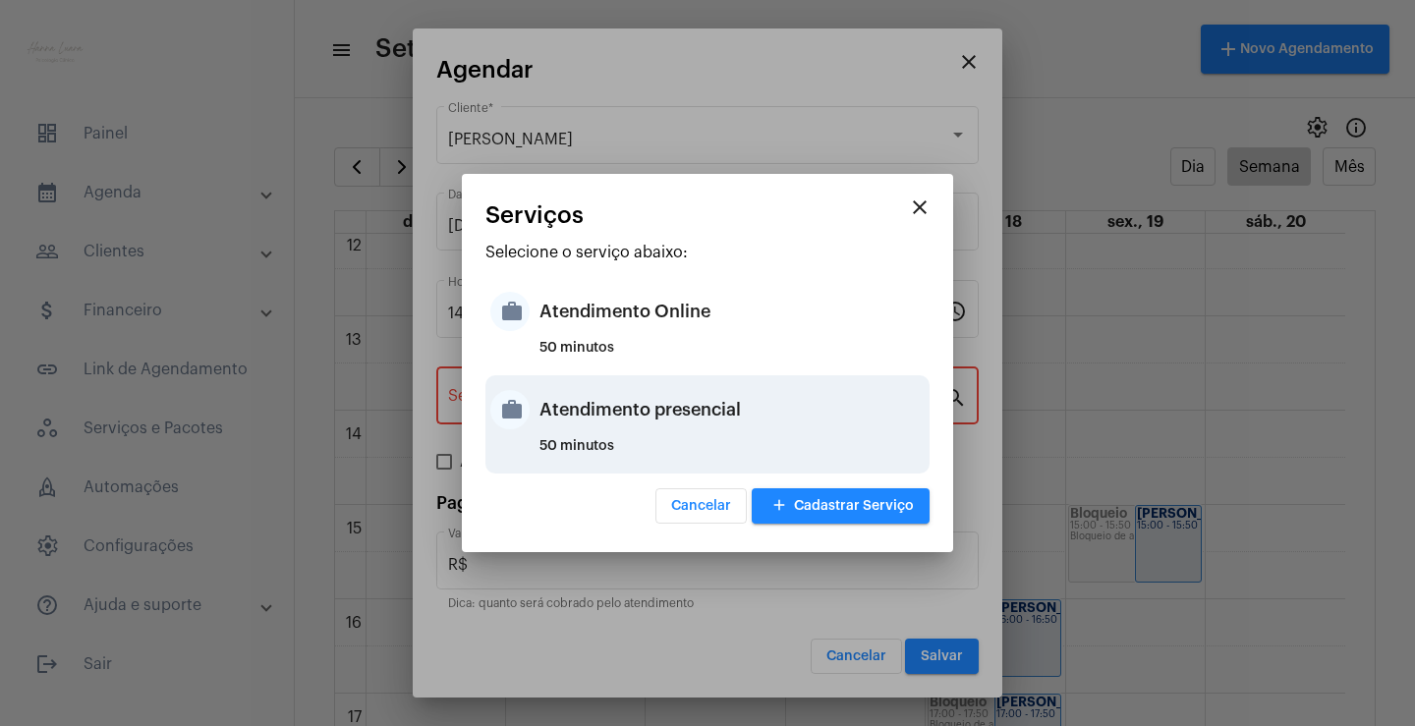
click at [648, 408] on div "Atendimento presencial" at bounding box center [732, 409] width 385 height 59
type input "Atendimento presencial"
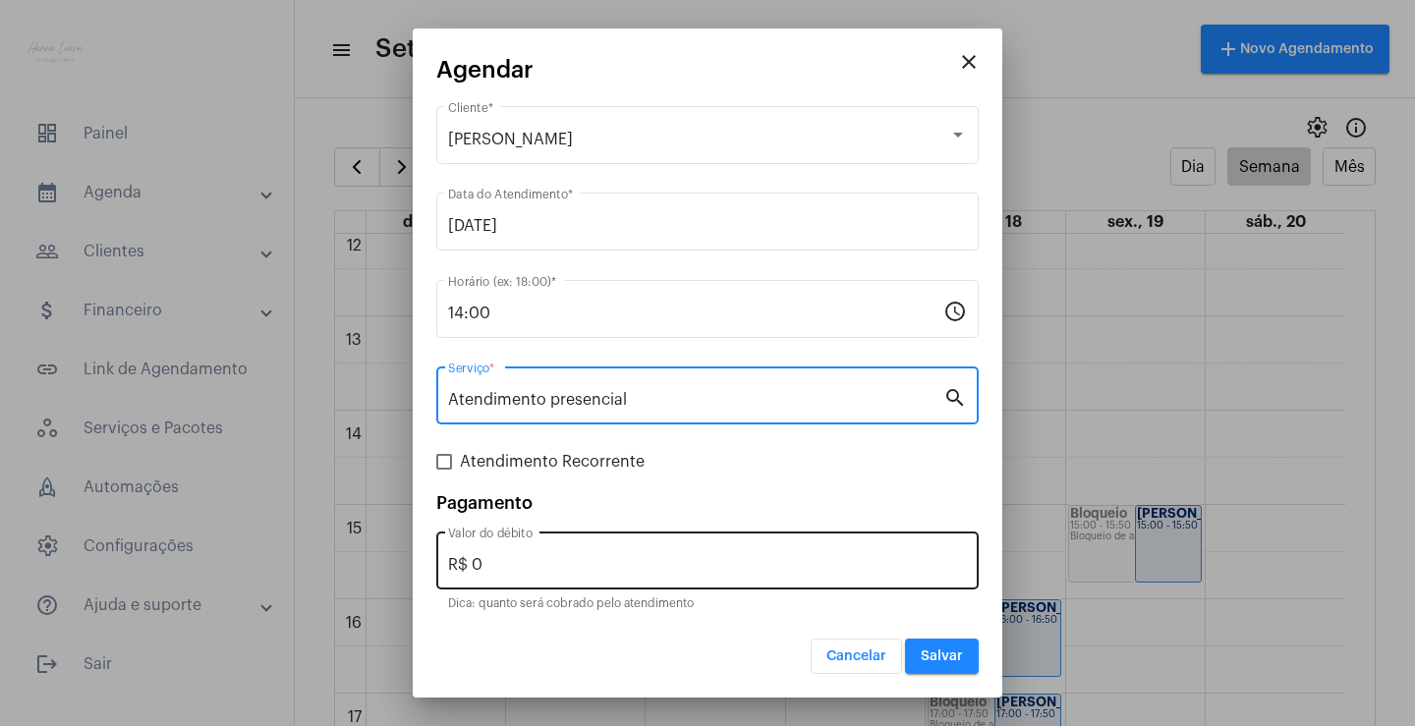
click at [619, 568] on input "R$ 0" at bounding box center [707, 565] width 519 height 18
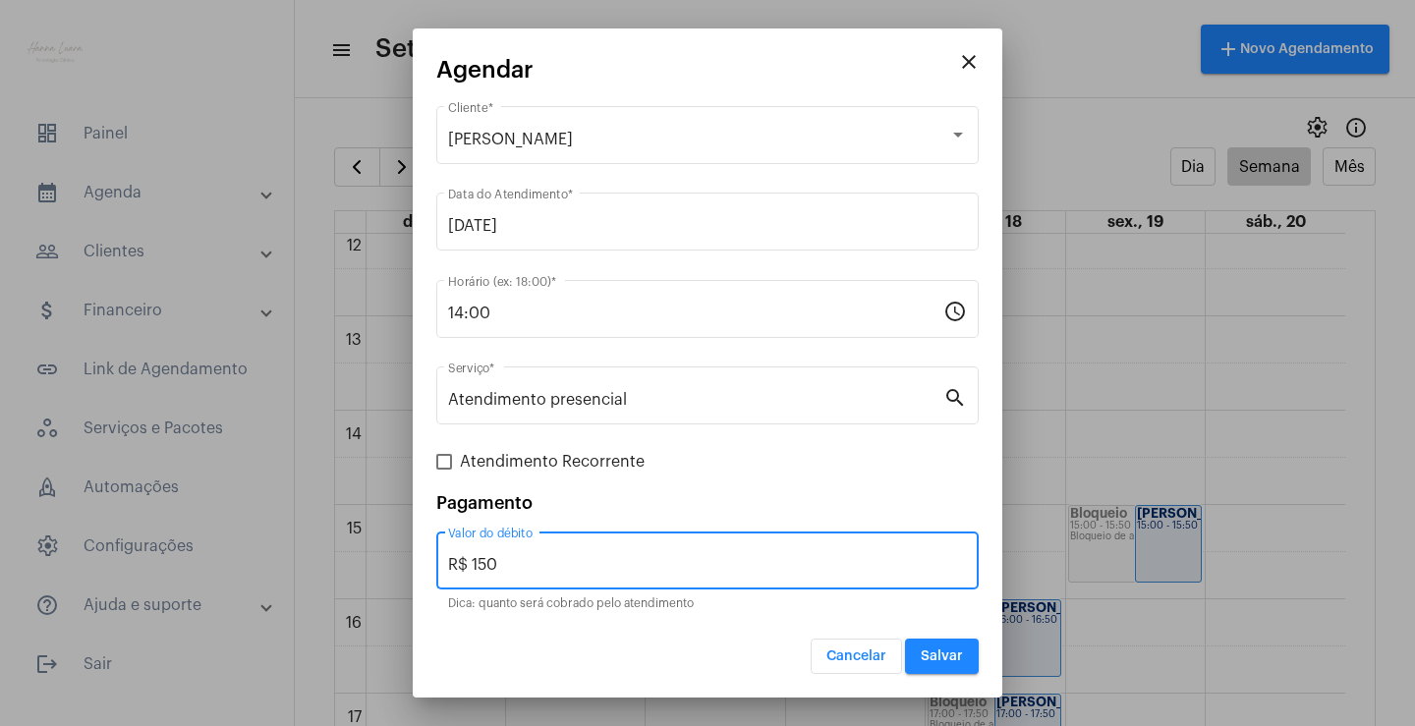
type input "R$ 150"
click at [950, 653] on span "Salvar" at bounding box center [942, 657] width 42 height 14
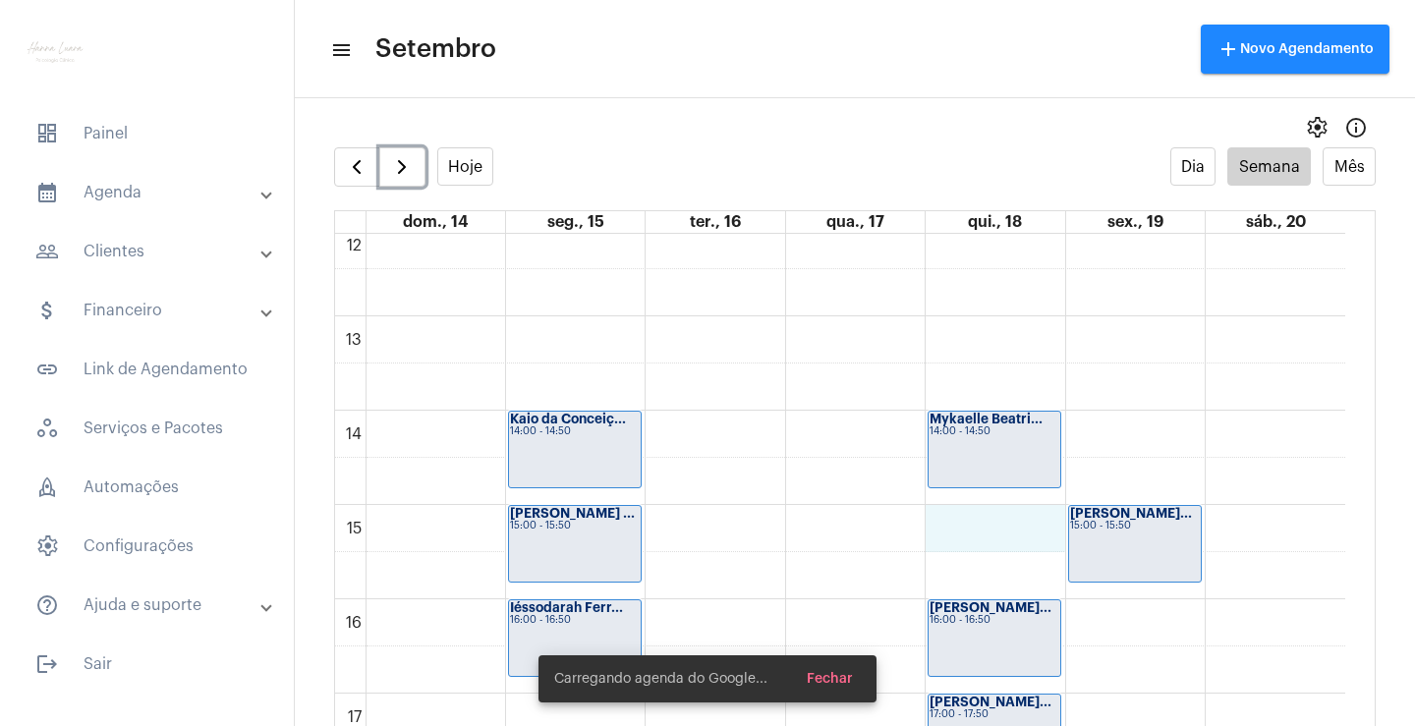
click at [975, 536] on div "00 01 02 03 04 05 06 07 08 09 10 11 12 13 14 15 16 17 18 19 20 21 22 23 Kaio da…" at bounding box center [840, 222] width 1010 height 2265
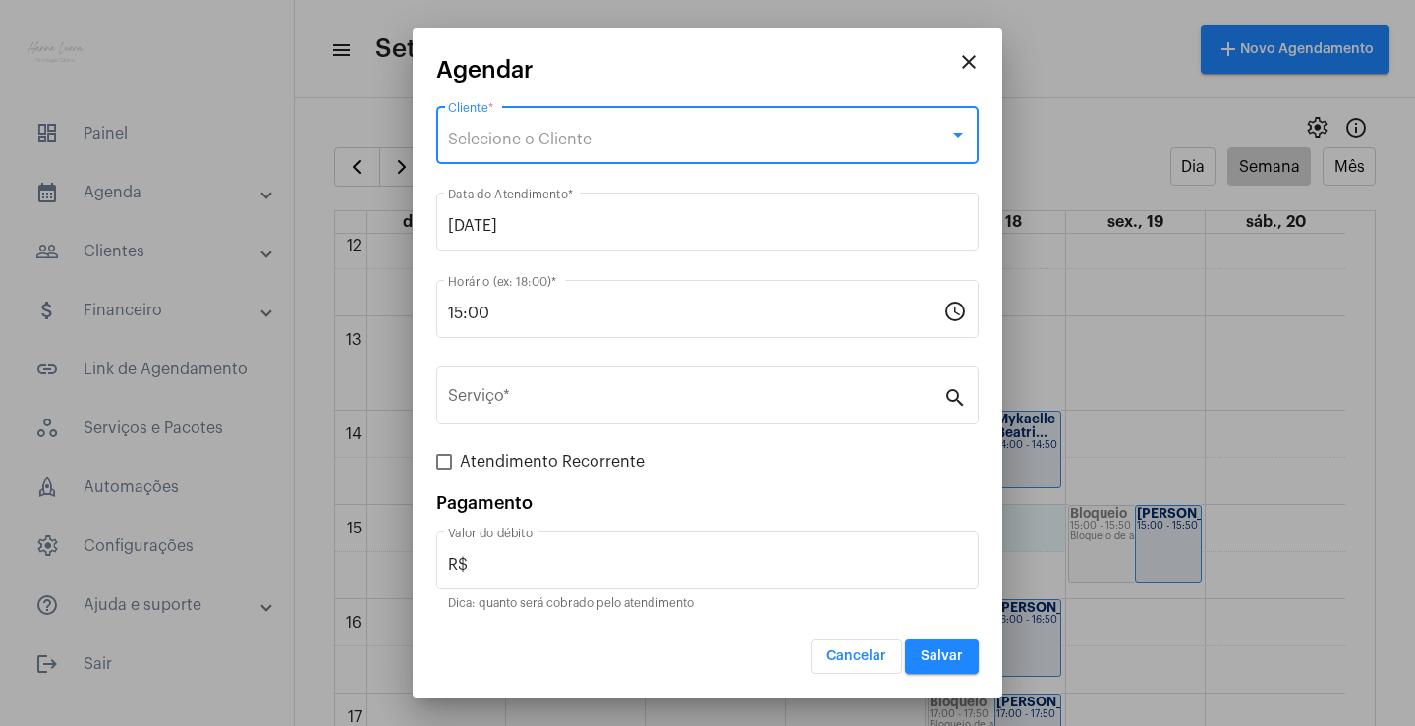
click at [599, 133] on div "Selecione o Cliente" at bounding box center [698, 140] width 501 height 18
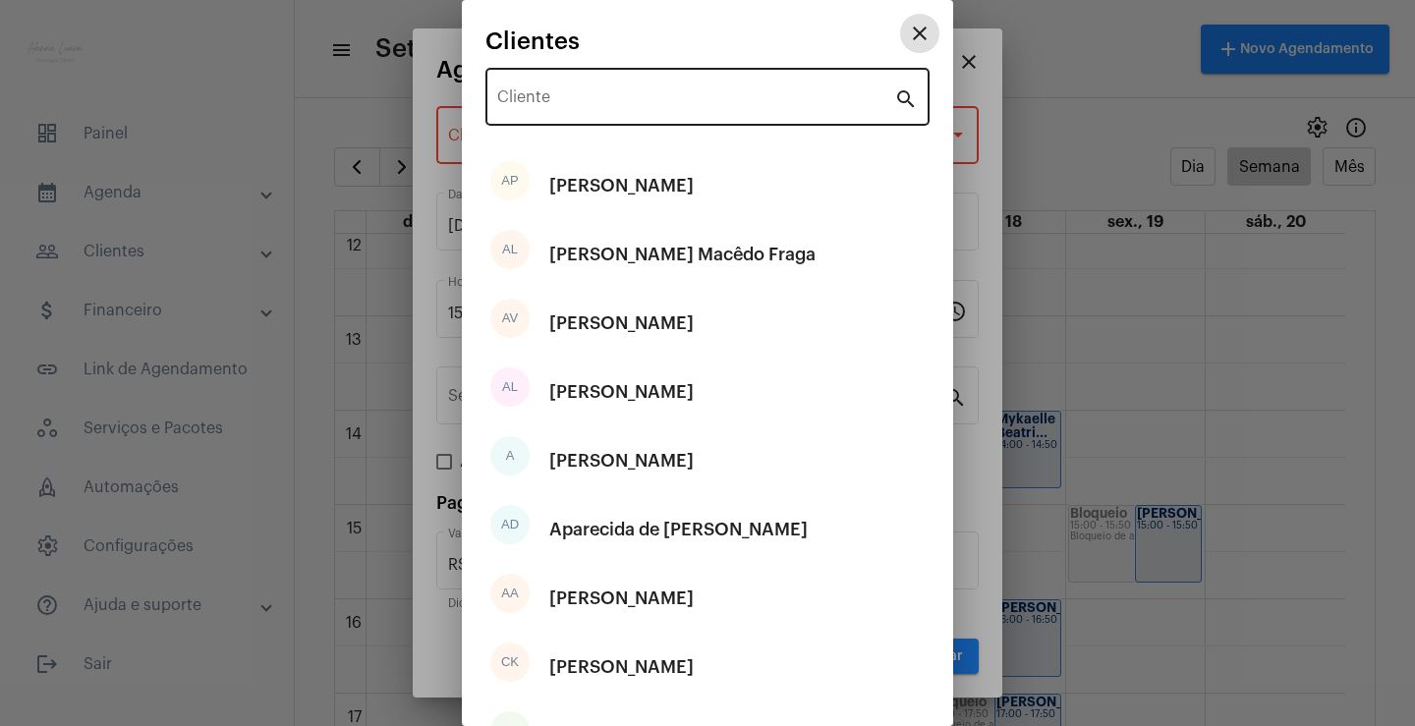
click at [611, 111] on div "Cliente" at bounding box center [695, 95] width 397 height 62
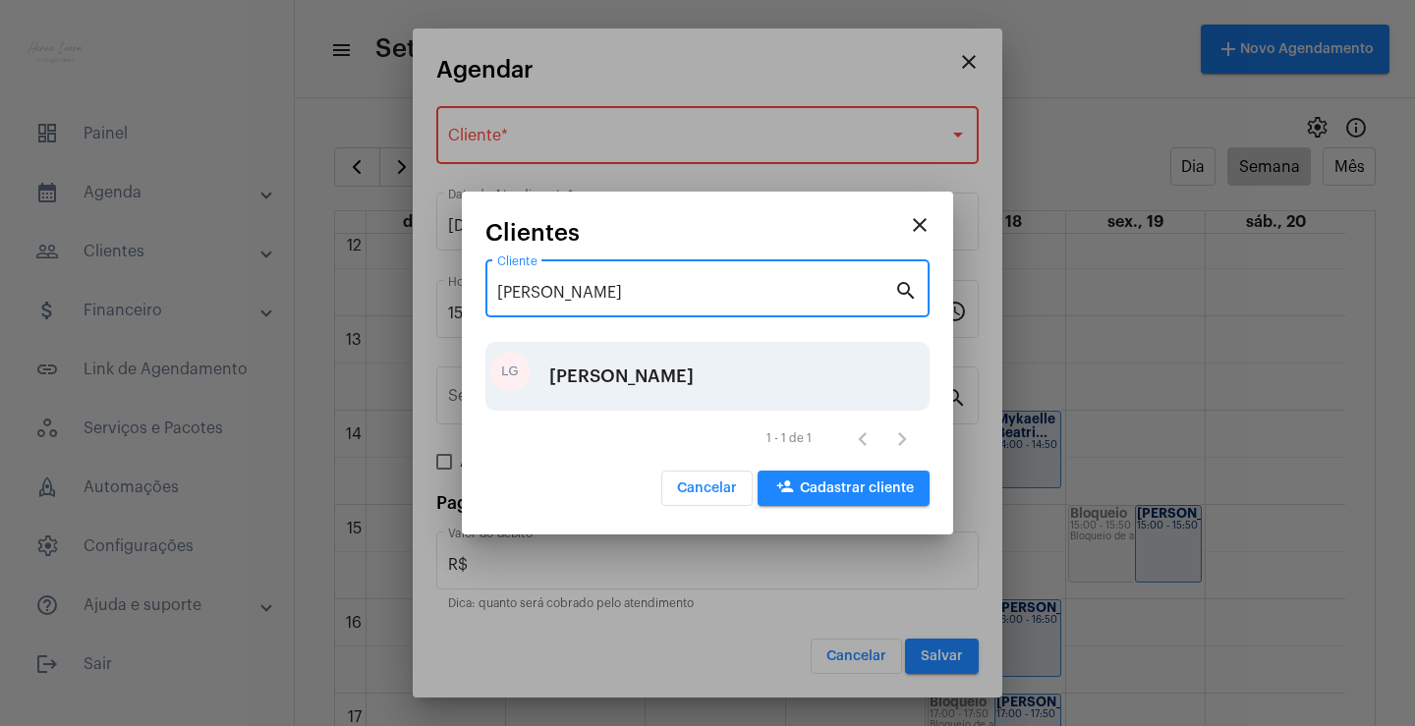
type input "[PERSON_NAME]"
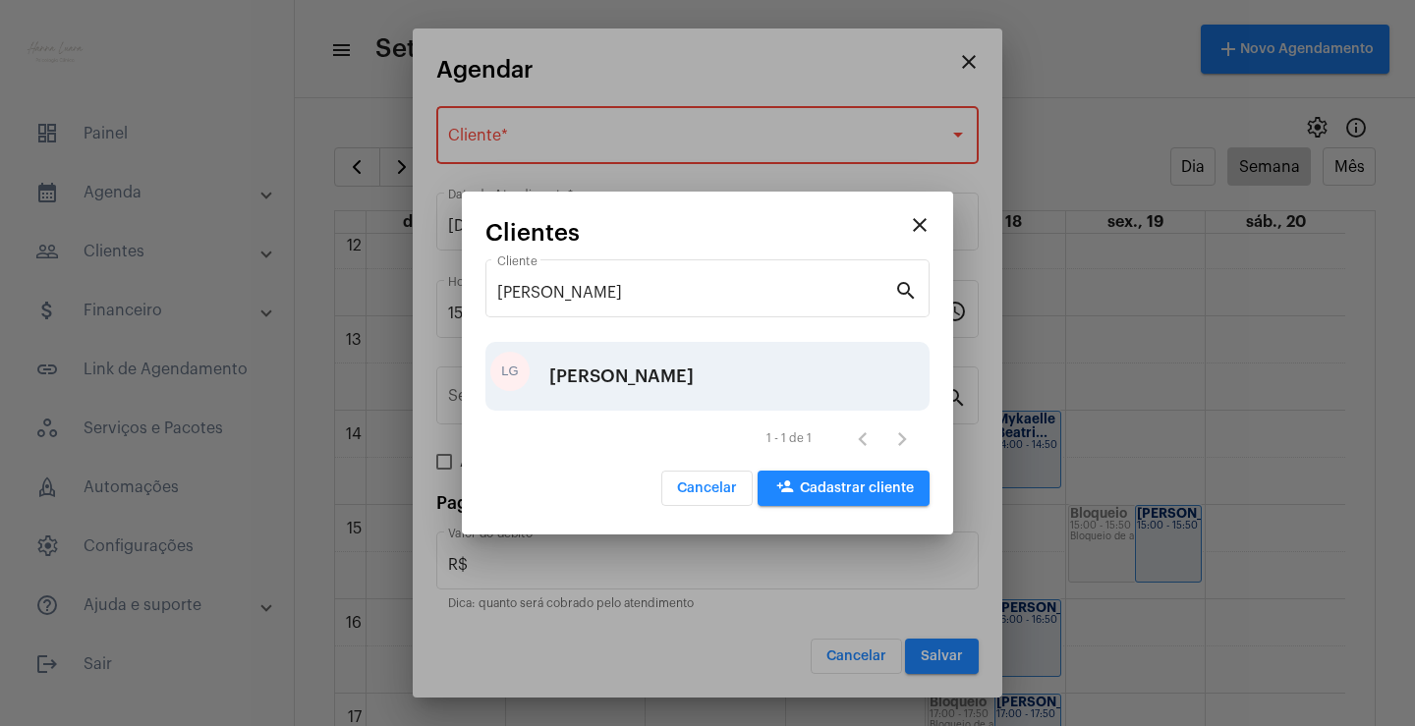
click at [679, 369] on div "[PERSON_NAME]" at bounding box center [621, 376] width 144 height 59
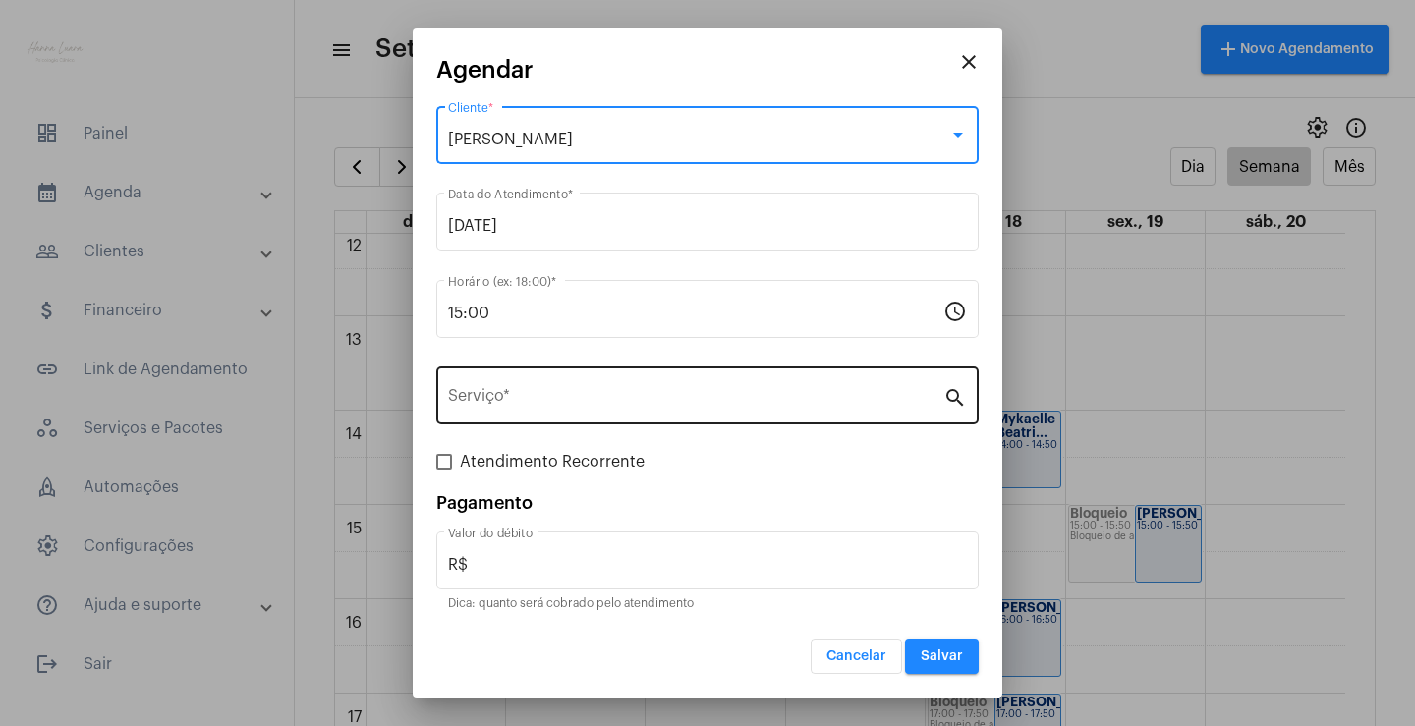
click at [680, 388] on div "Serviço *" at bounding box center [695, 394] width 495 height 62
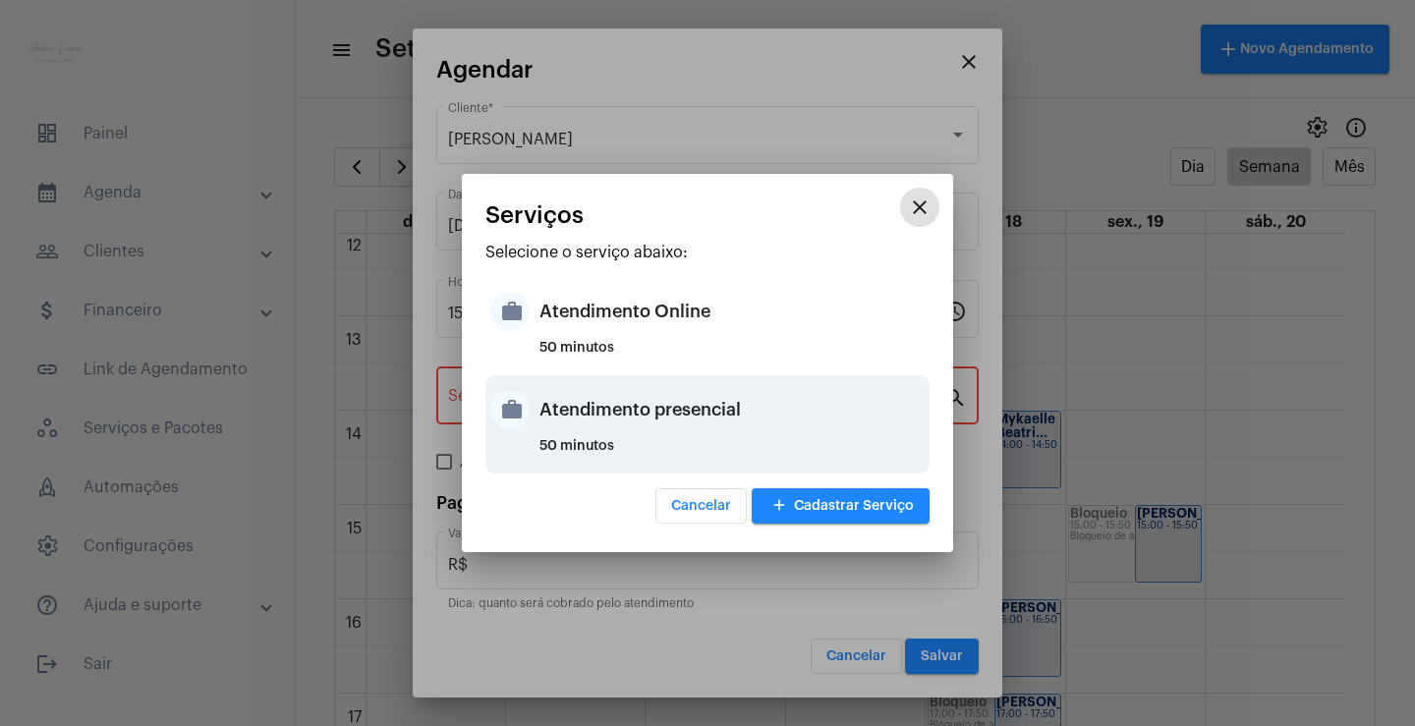
click at [701, 399] on div "Atendimento presencial" at bounding box center [732, 409] width 385 height 59
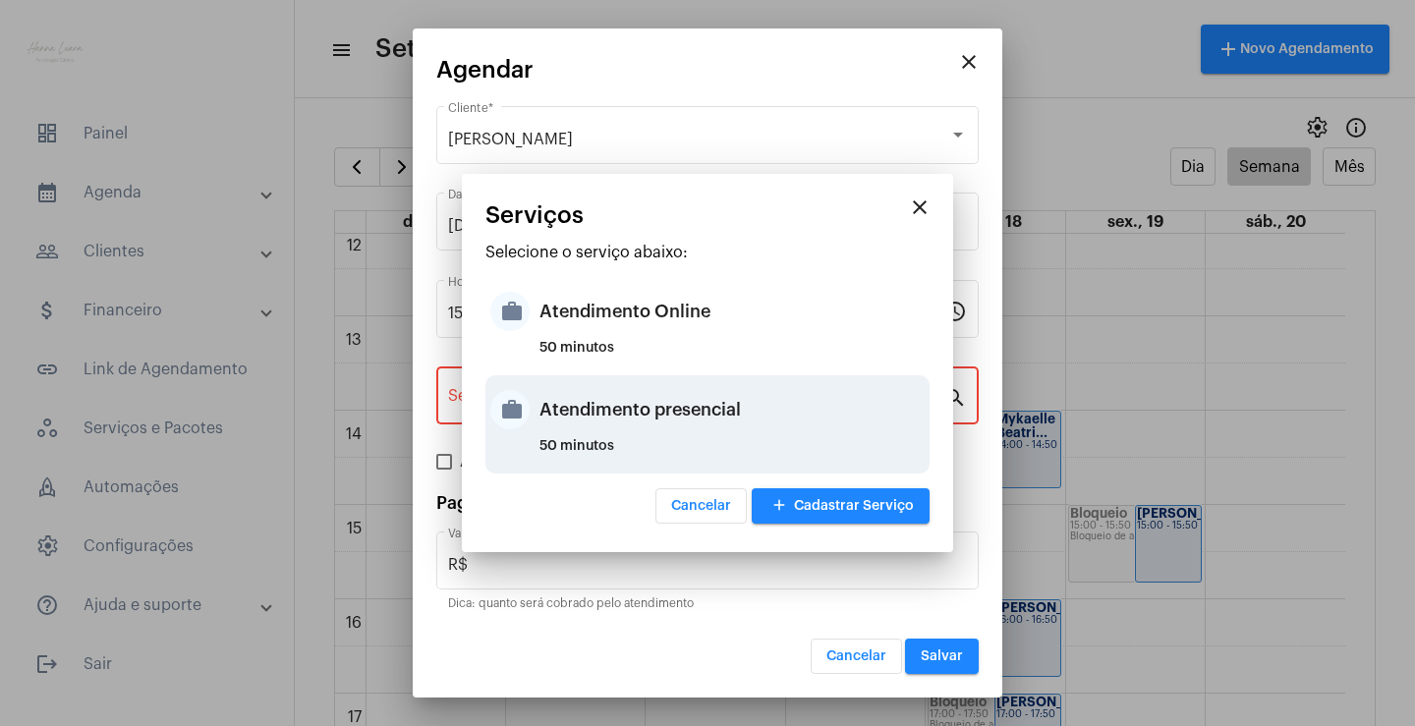
type input "Atendimento presencial"
type input "R$ 0"
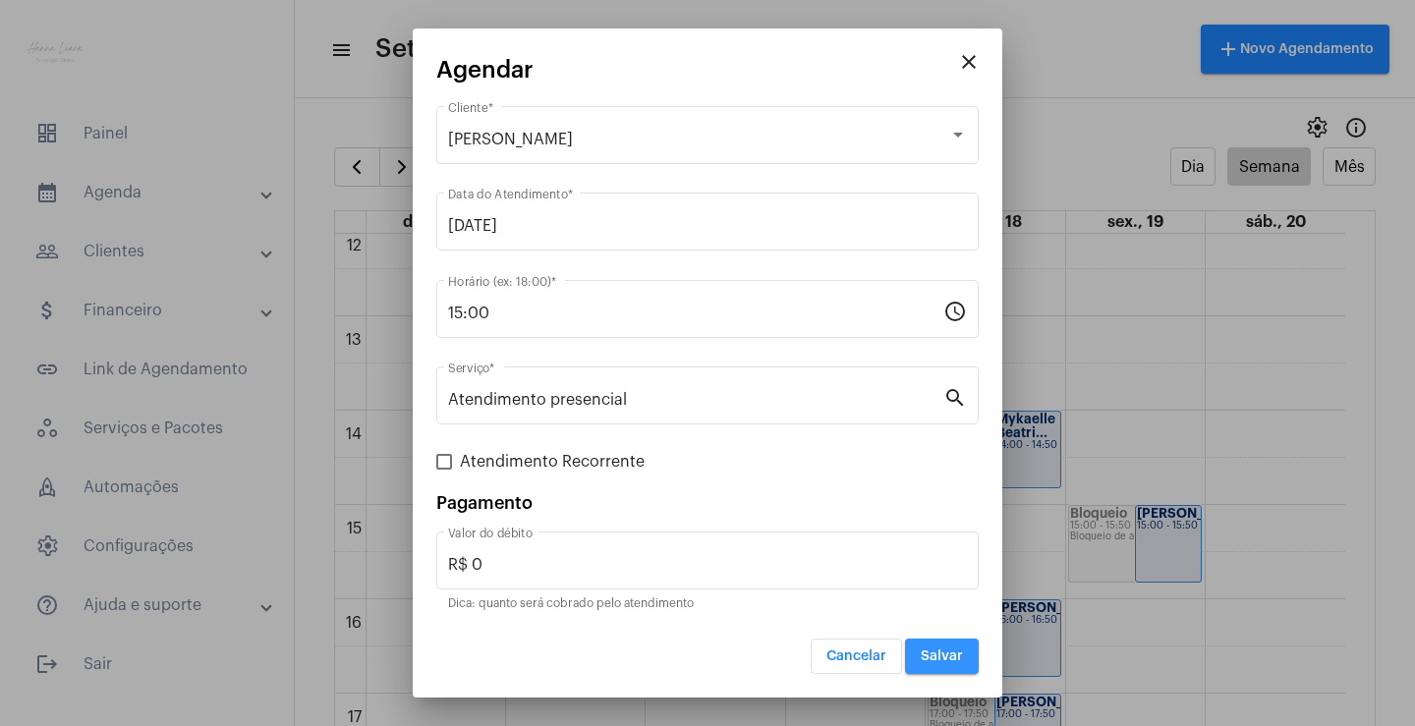
click at [931, 665] on button "Salvar" at bounding box center [942, 656] width 74 height 35
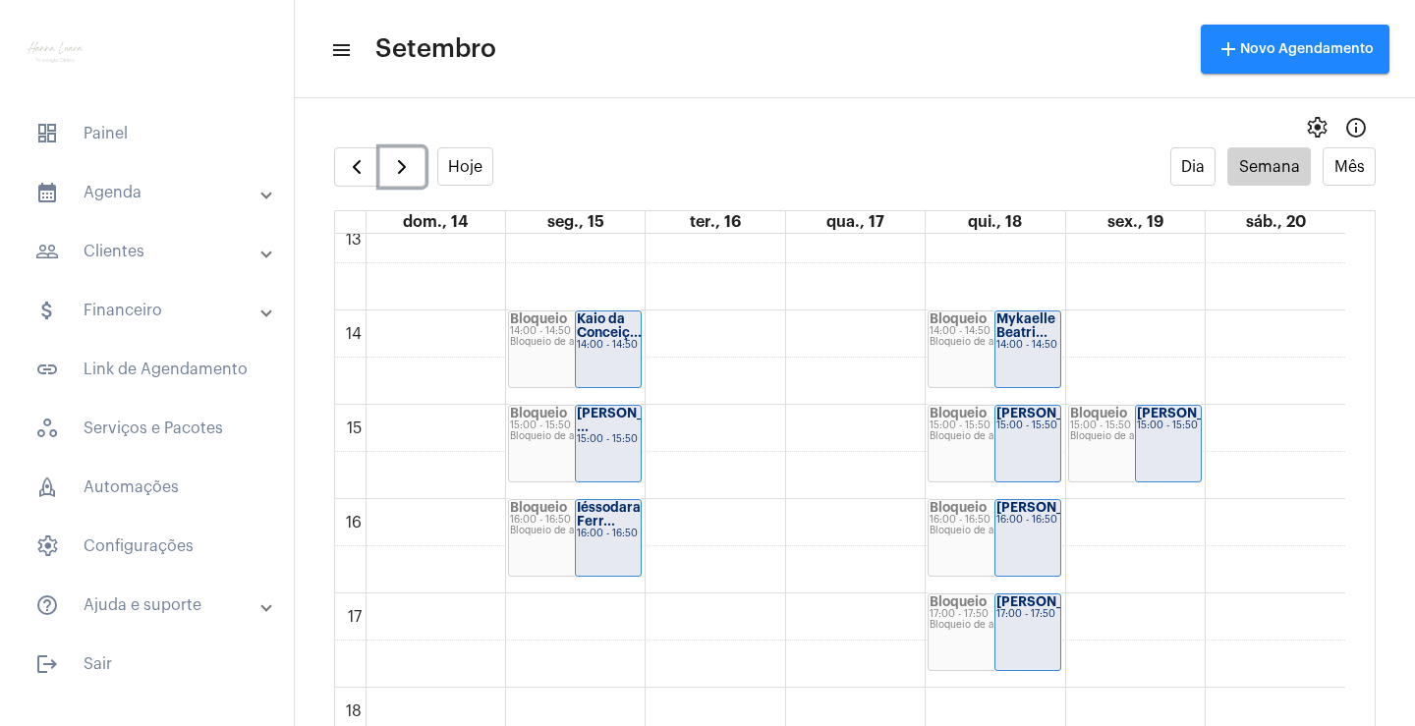
scroll to position [1278, 0]
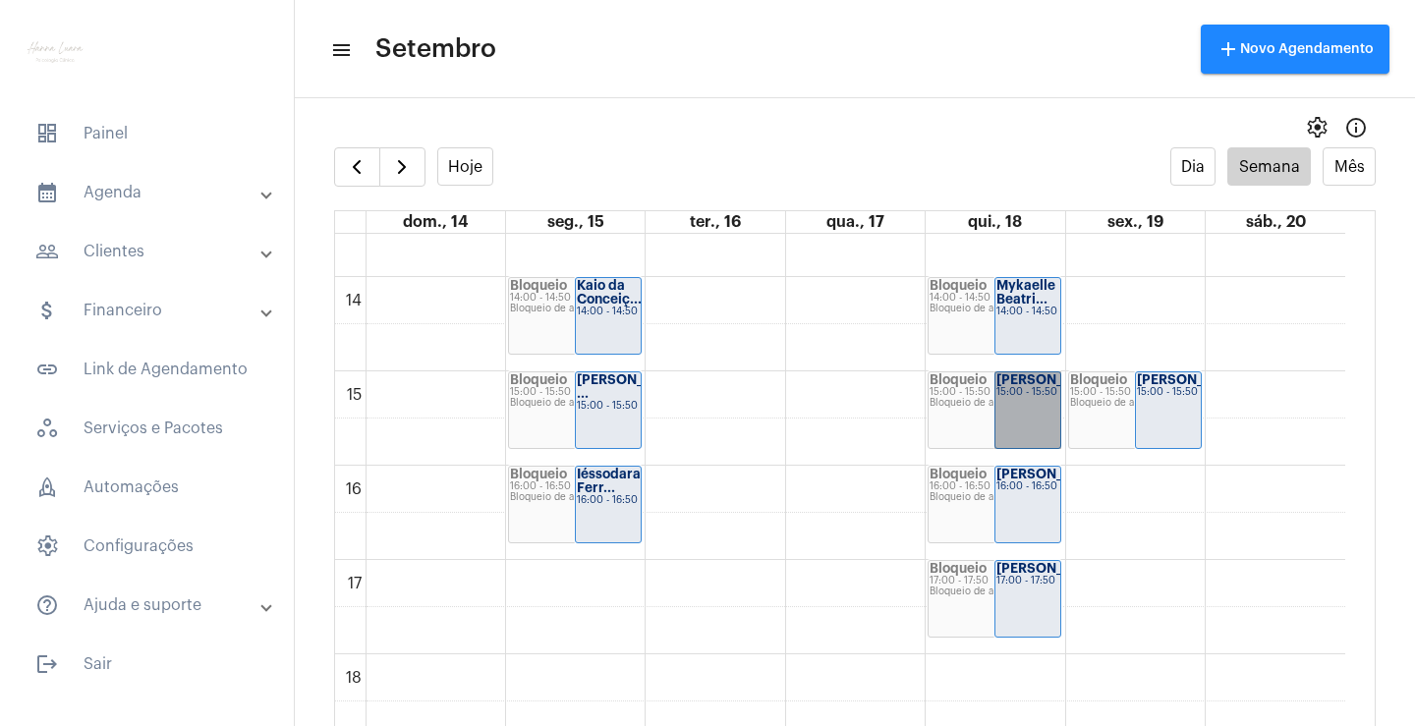
click at [1013, 394] on link "[PERSON_NAME] 15:00 - 15:50" at bounding box center [1028, 411] width 67 height 78
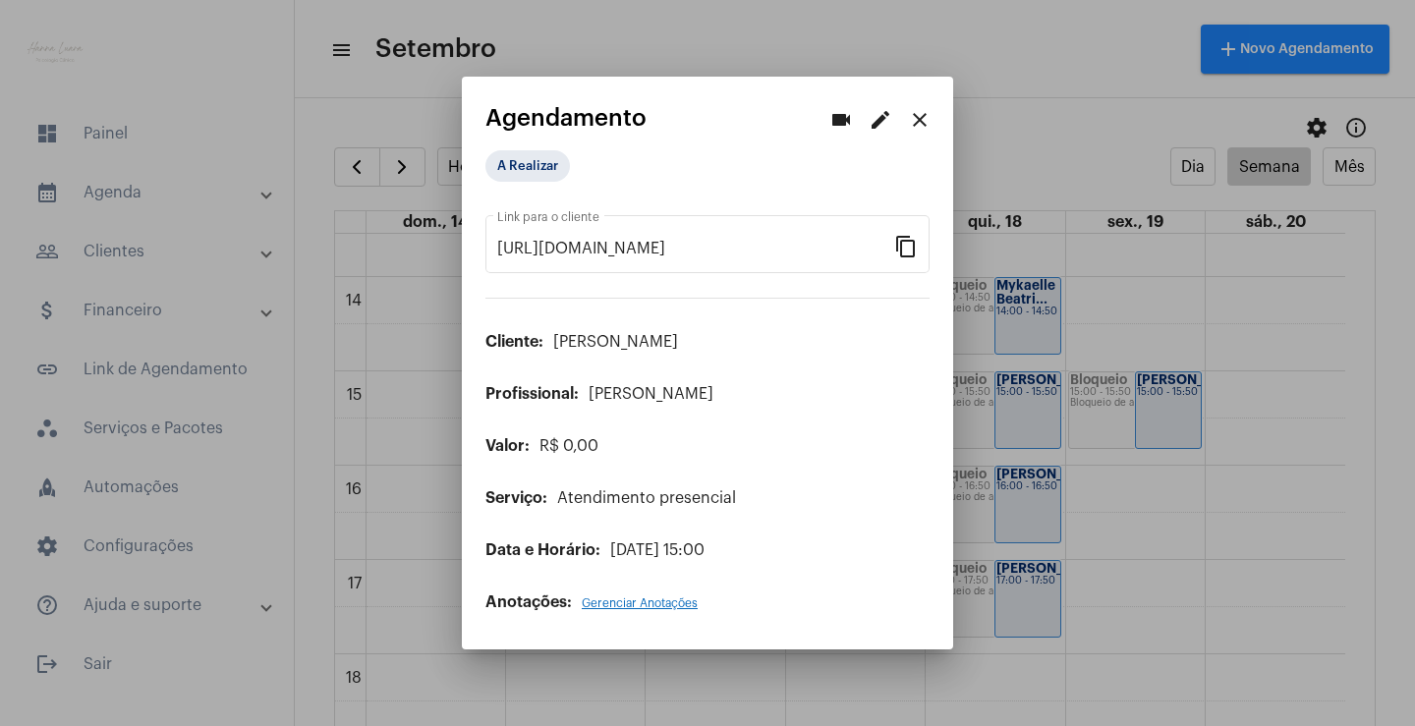
click at [883, 114] on mat-icon "edit" at bounding box center [881, 120] width 24 height 24
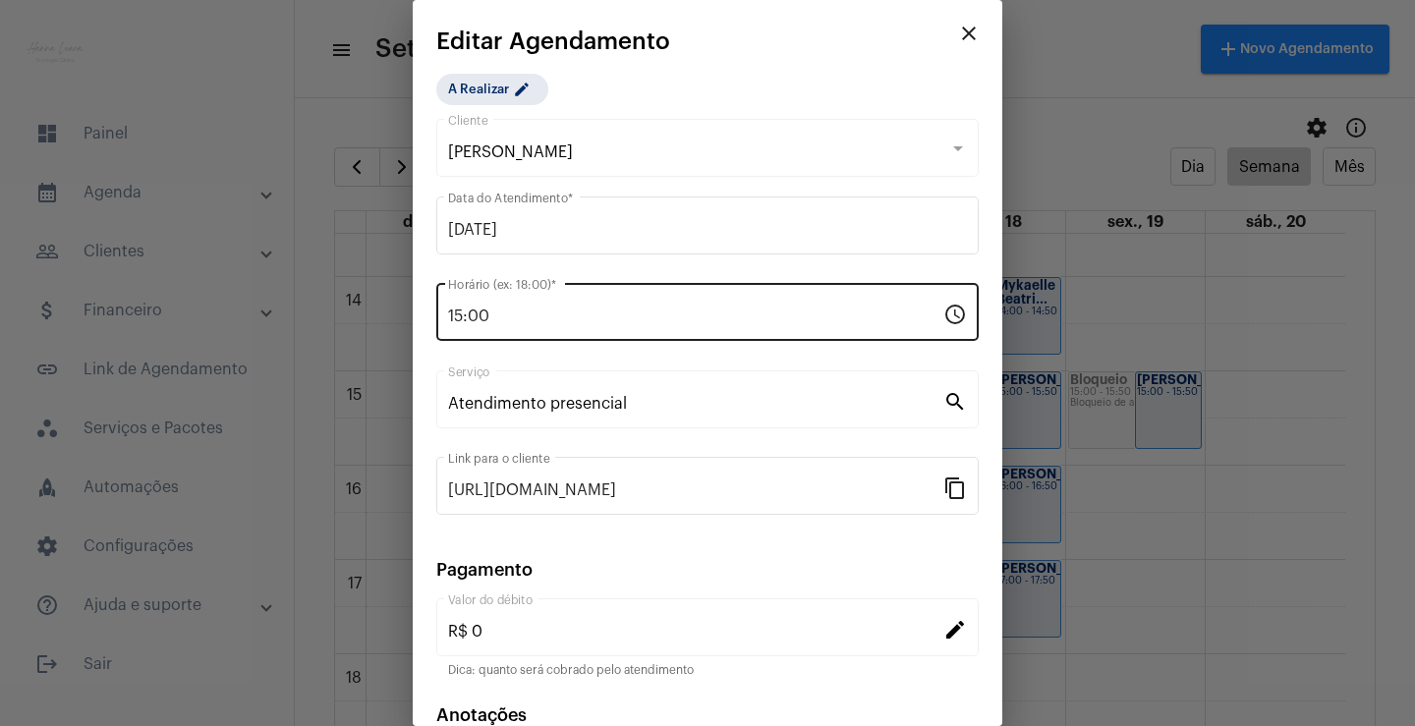
click at [461, 324] on input "15:00" at bounding box center [695, 317] width 495 height 18
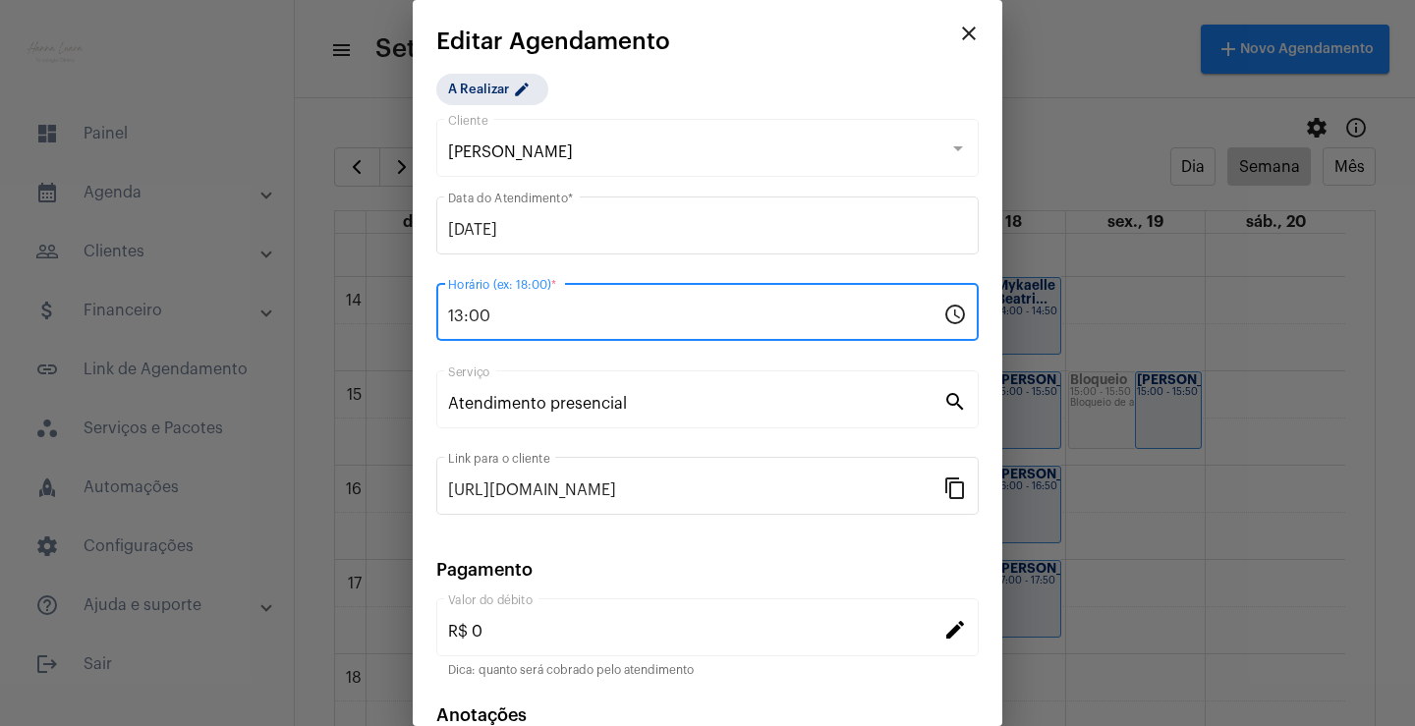
type input "13:00"
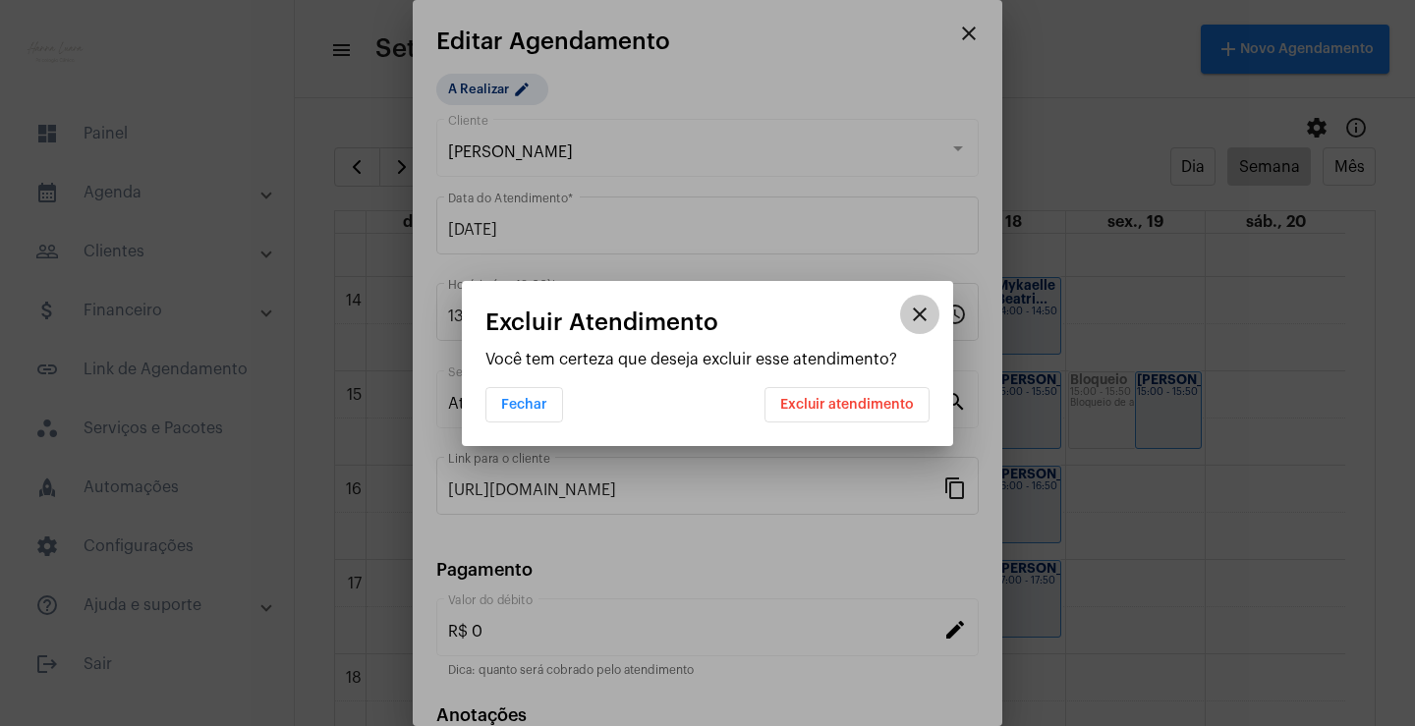
click at [924, 327] on button "close" at bounding box center [919, 314] width 39 height 39
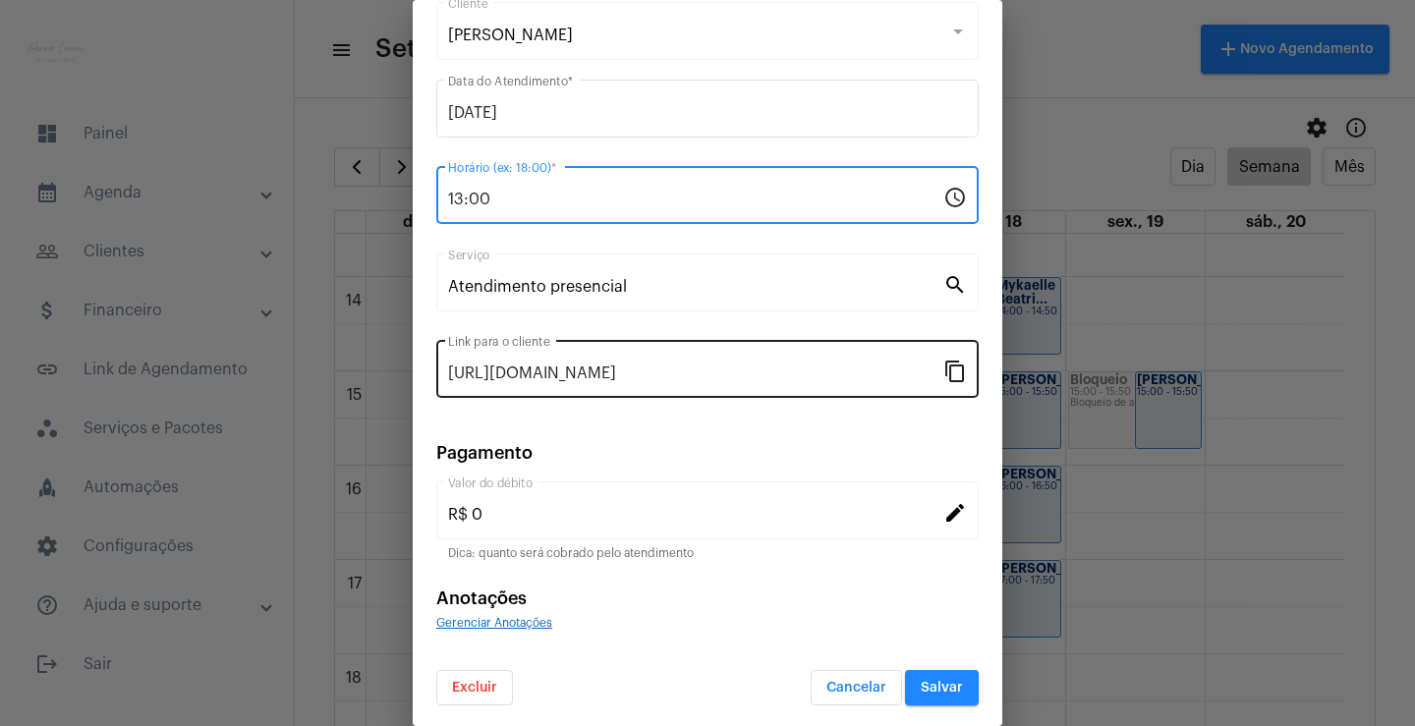
scroll to position [120, 0]
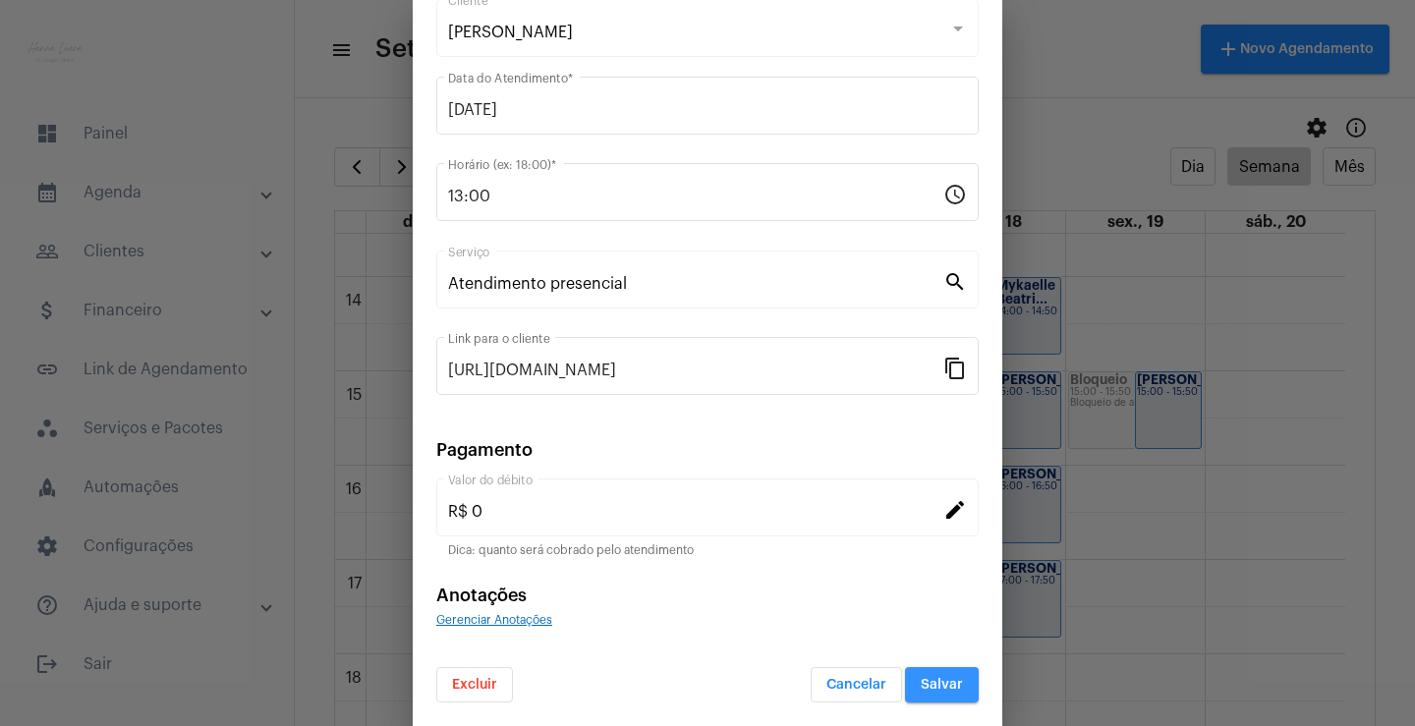
click at [935, 696] on button "Salvar" at bounding box center [942, 684] width 74 height 35
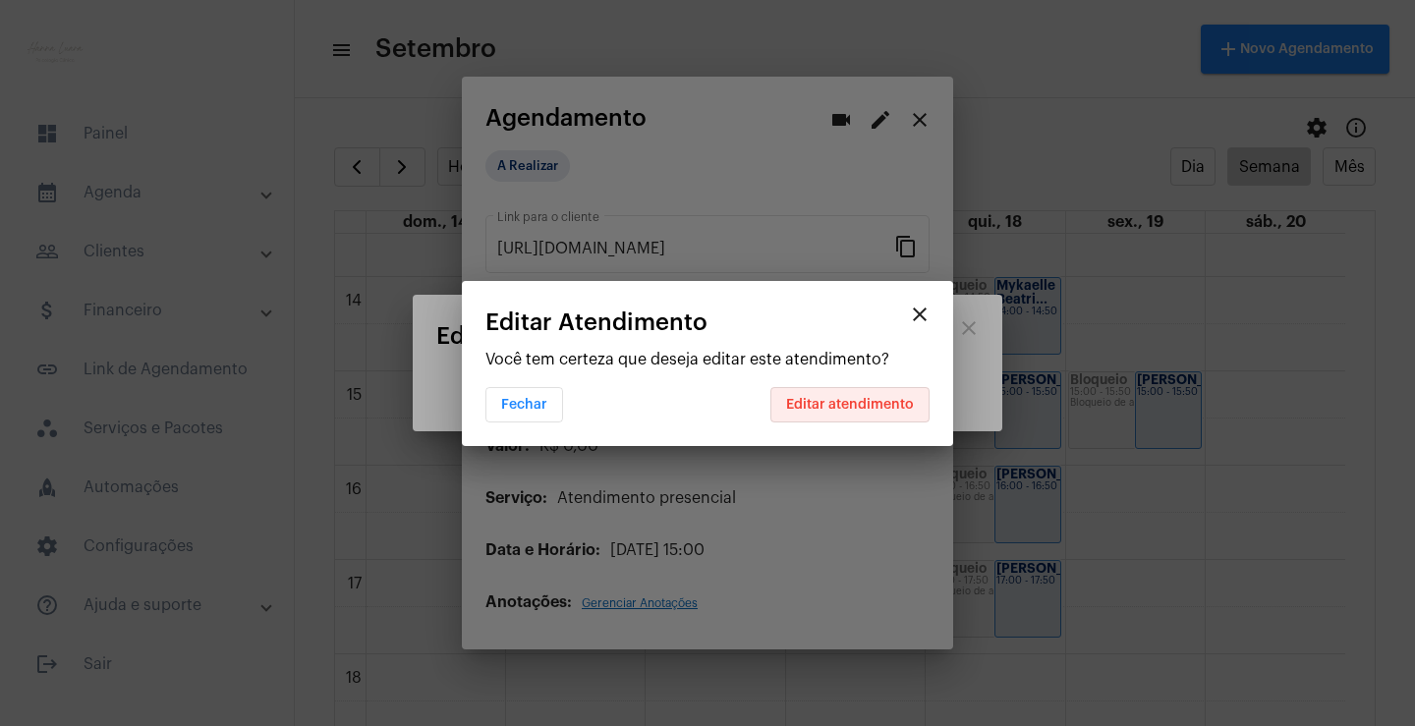
click at [906, 400] on span "Editar atendimento" at bounding box center [850, 405] width 128 height 14
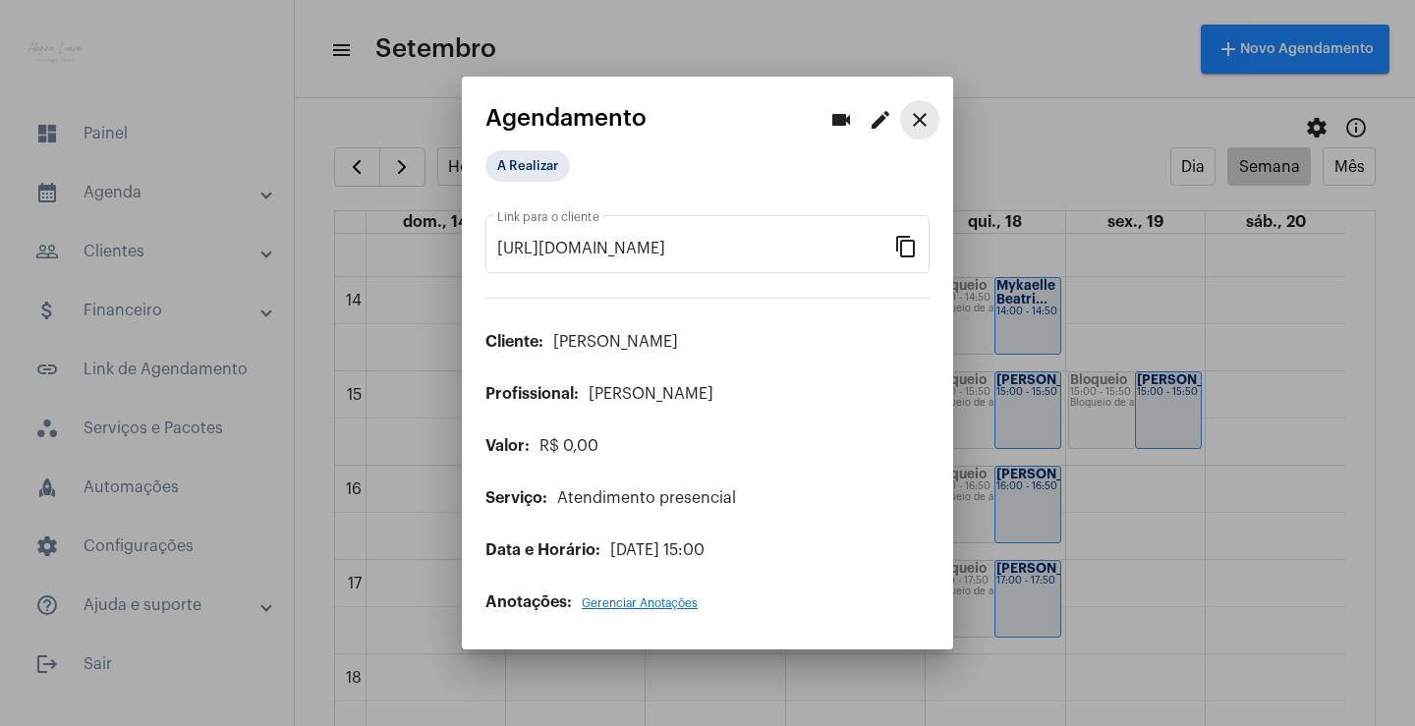
click at [929, 130] on mat-icon "close" at bounding box center [920, 120] width 24 height 24
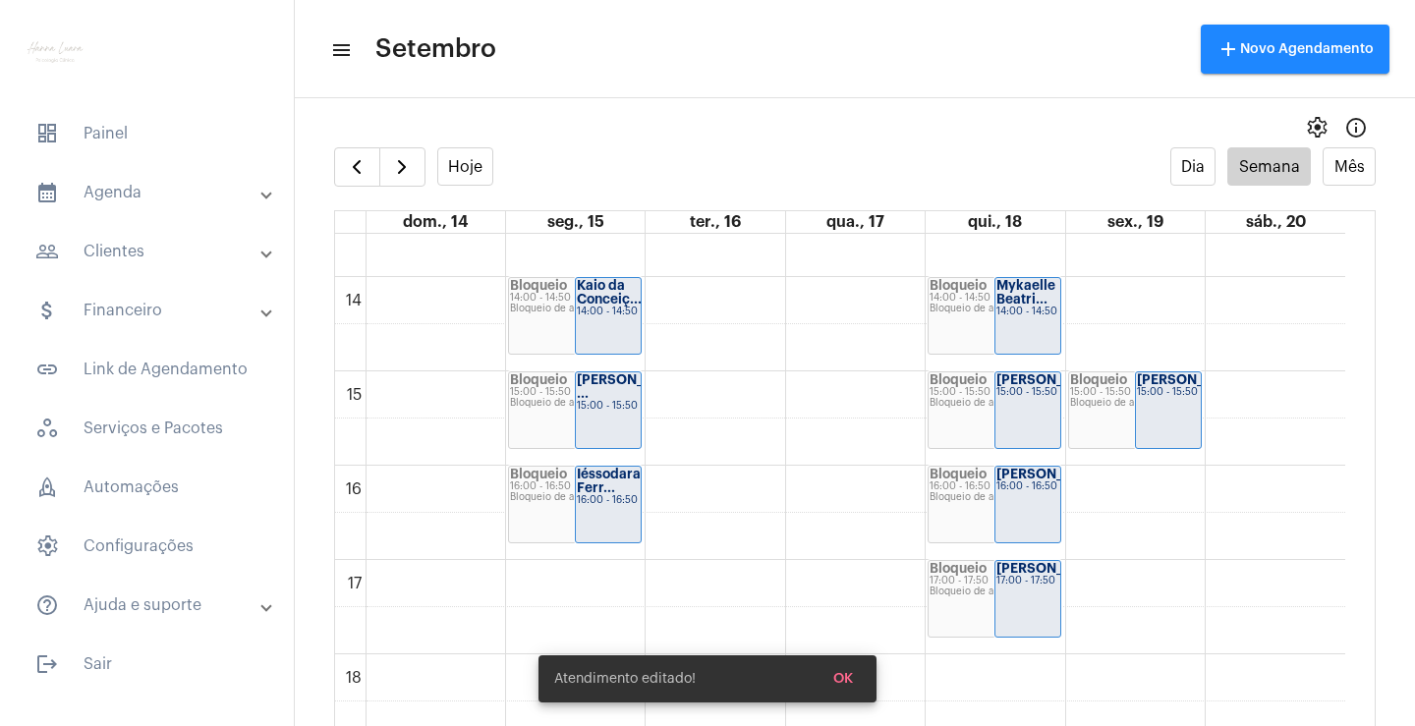
click at [844, 673] on span "OK" at bounding box center [844, 679] width 20 height 14
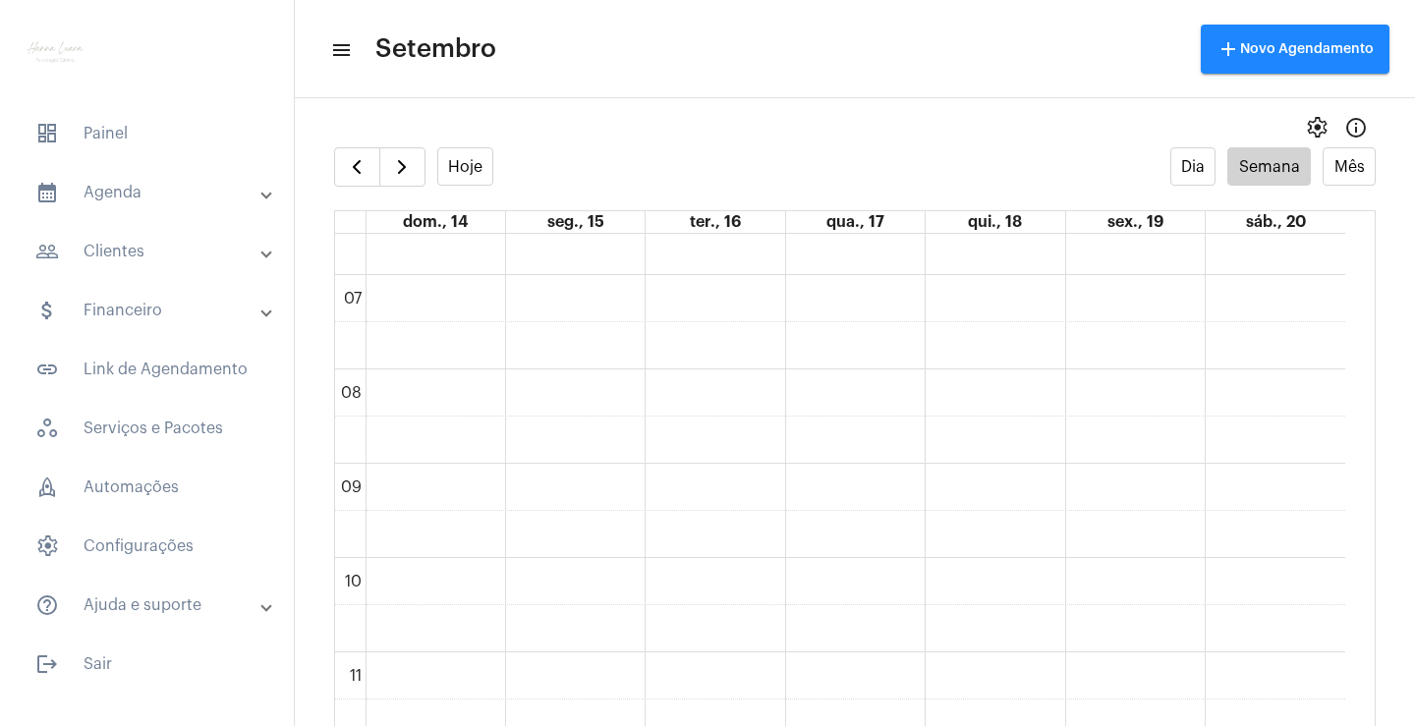
scroll to position [590, 0]
